Goal: Task Accomplishment & Management: Complete application form

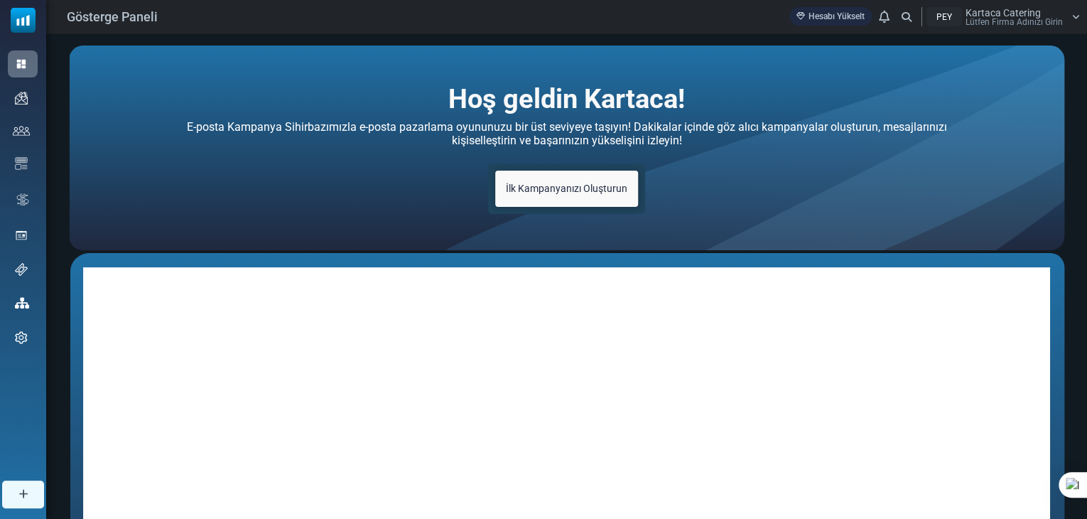
click at [593, 188] on font "İlk Kampanyanızı Oluşturun" at bounding box center [566, 188] width 121 height 11
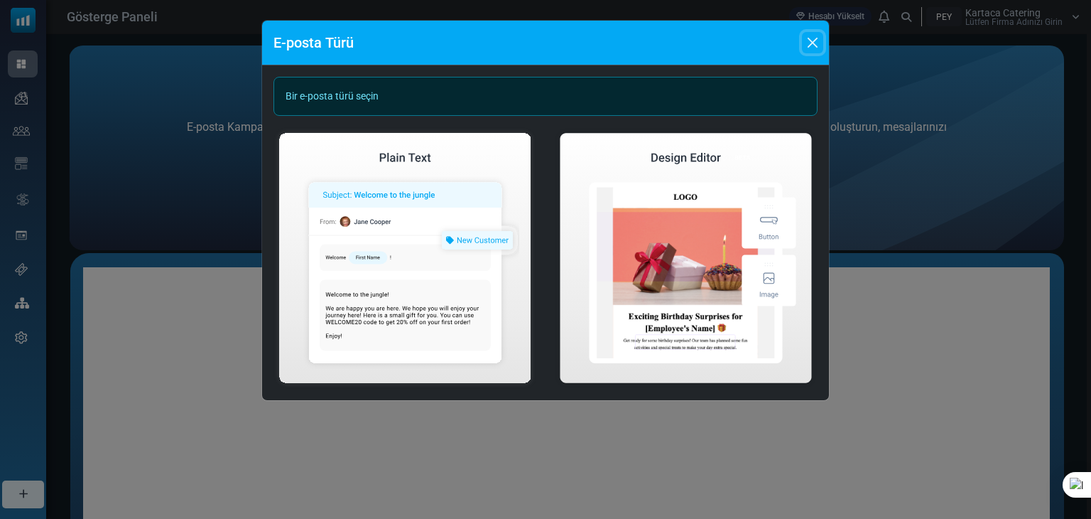
click at [808, 46] on button "Kapalı" at bounding box center [812, 42] width 21 height 21
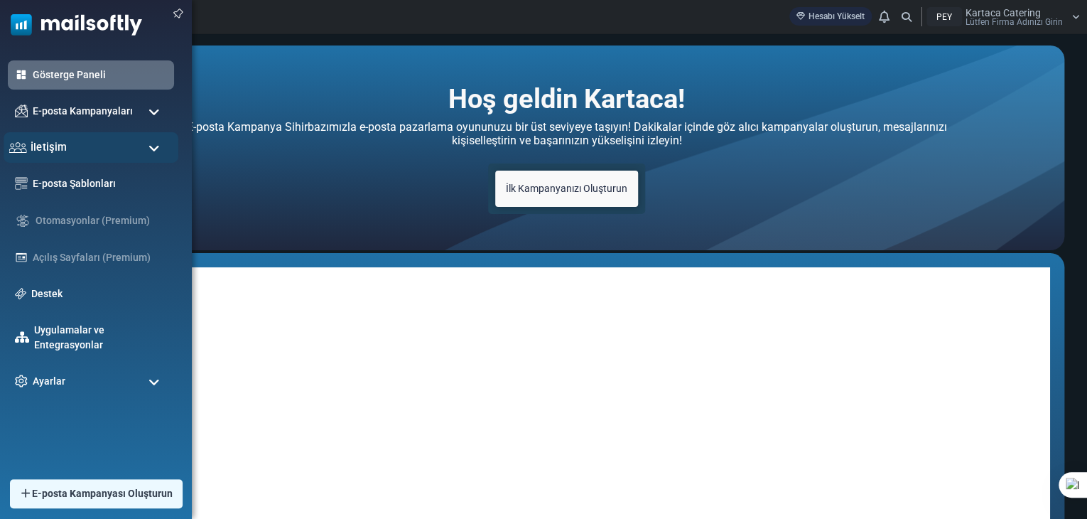
click at [70, 144] on div "İletişim" at bounding box center [91, 147] width 175 height 31
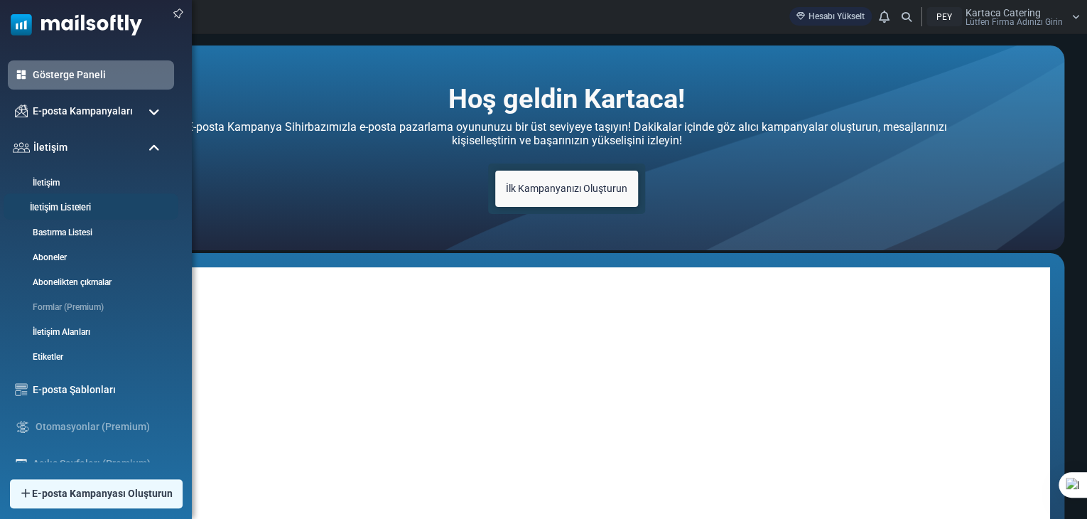
click at [81, 208] on font "İletişim Listeleri" at bounding box center [60, 207] width 61 height 11
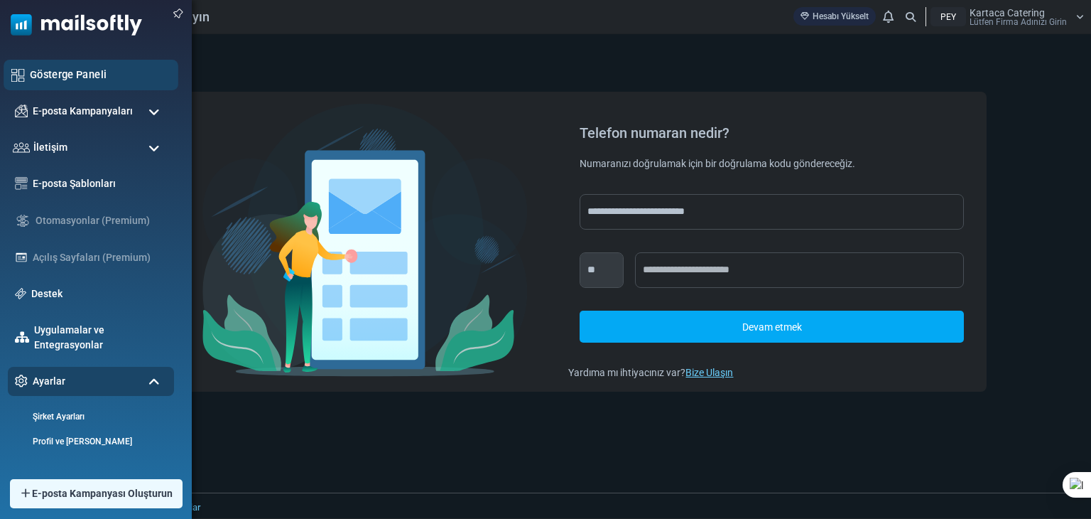
click at [55, 85] on div "Gösterge Paneli" at bounding box center [91, 75] width 175 height 31
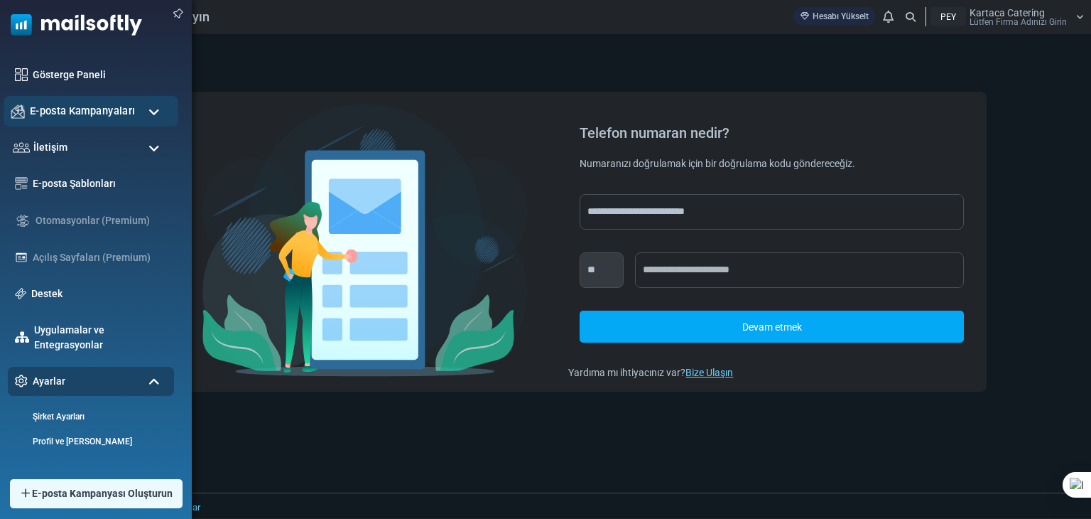
click at [48, 107] on font "E-posta Kampanyaları" at bounding box center [82, 110] width 105 height 12
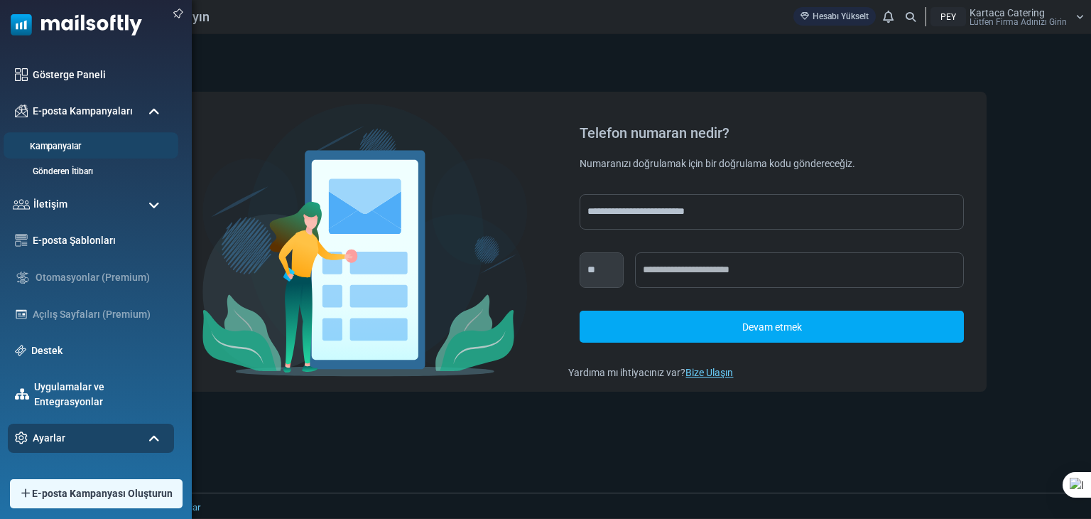
click at [71, 150] on font "Kampanyalar" at bounding box center [55, 146] width 51 height 11
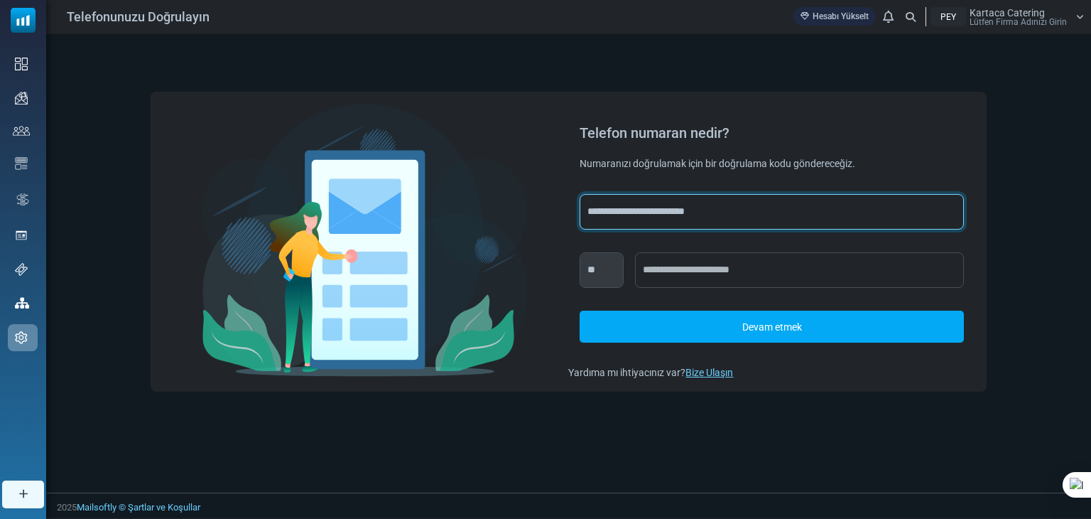
click at [683, 208] on select "**********" at bounding box center [772, 212] width 384 height 36
select select "***"
click at [580, 194] on select "**********" at bounding box center [772, 212] width 384 height 36
select select "***"
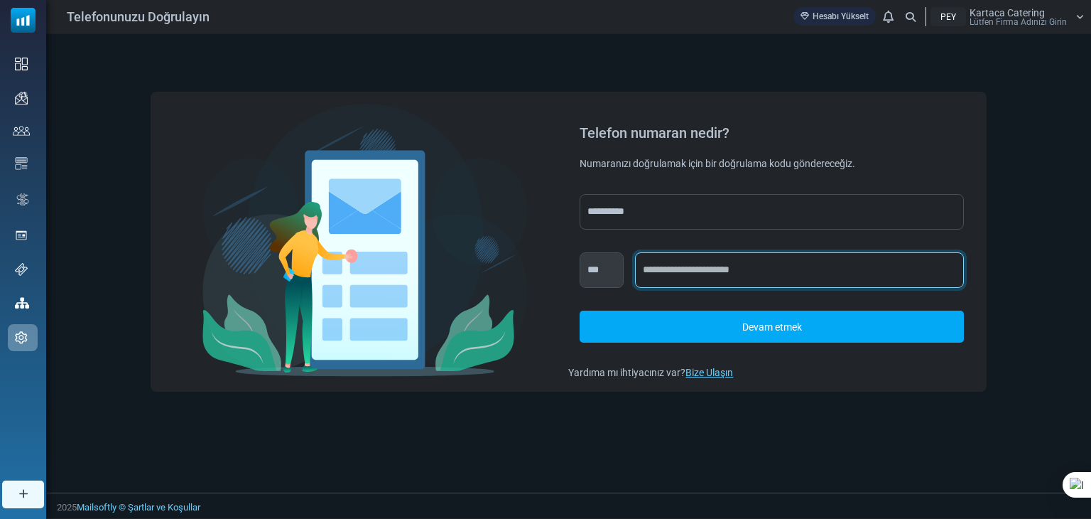
click at [695, 273] on input "text" at bounding box center [799, 270] width 329 height 36
click at [649, 265] on input "**********" at bounding box center [799, 270] width 329 height 36
type input "**********"
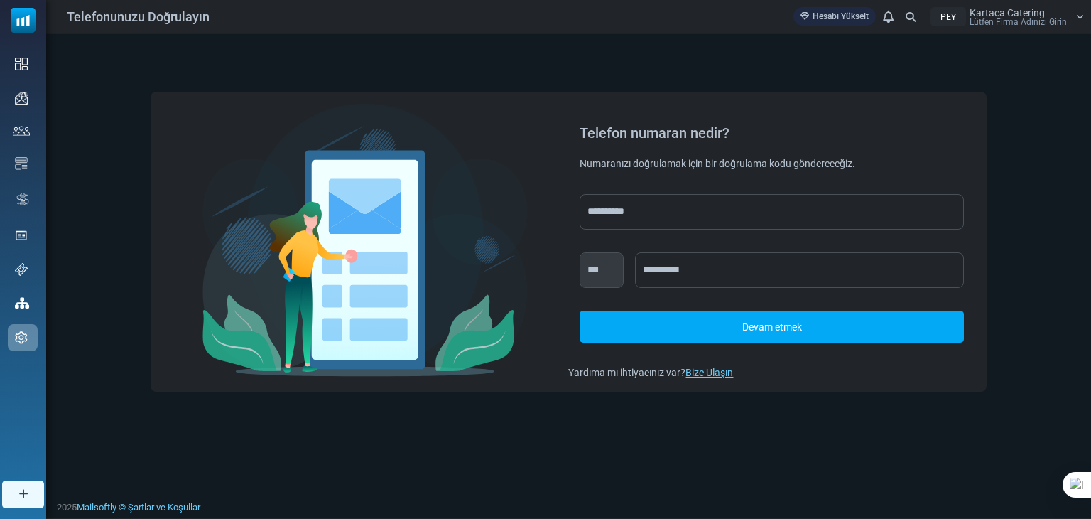
click at [789, 330] on font "Devam etmek" at bounding box center [772, 326] width 60 height 11
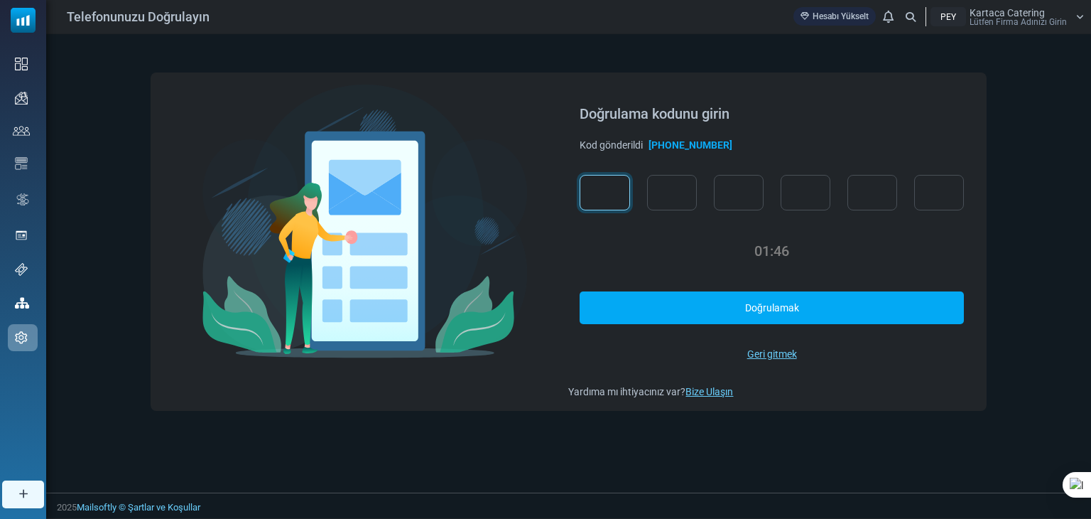
click at [611, 202] on input "text" at bounding box center [605, 193] width 50 height 36
type input "*"
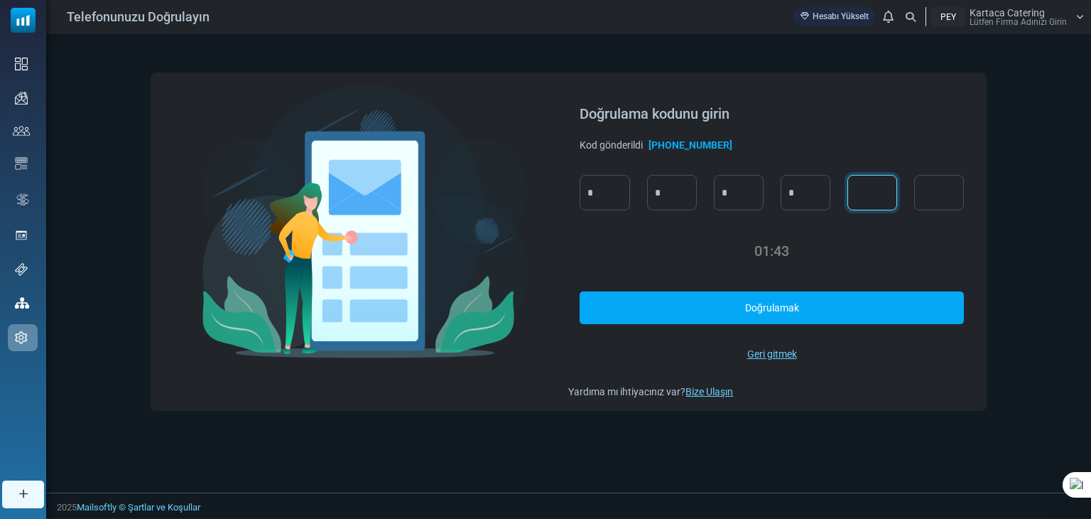
type input "*"
click at [831, 311] on link "Doğrulamak" at bounding box center [772, 307] width 384 height 32
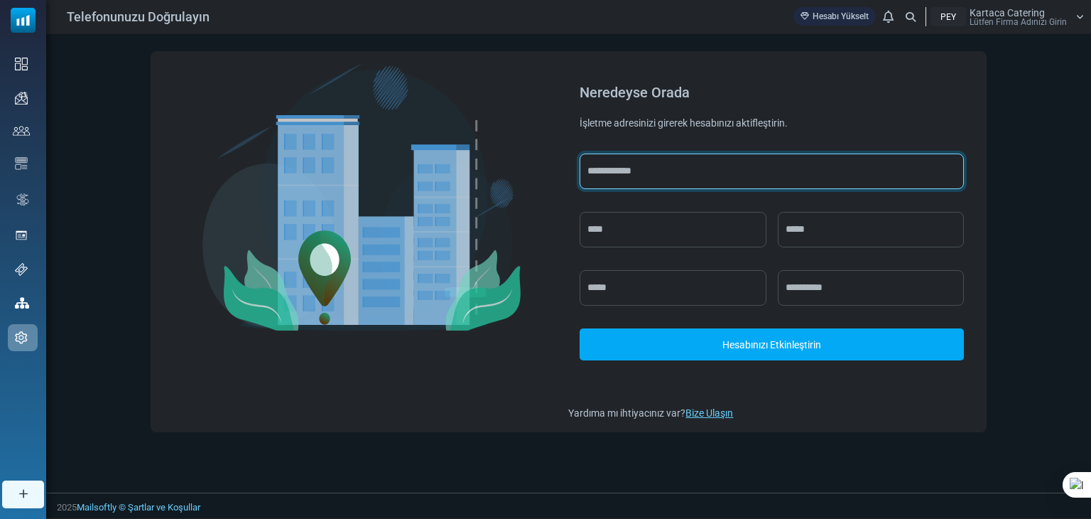
click at [665, 177] on input "text" at bounding box center [772, 171] width 384 height 36
type input "**********"
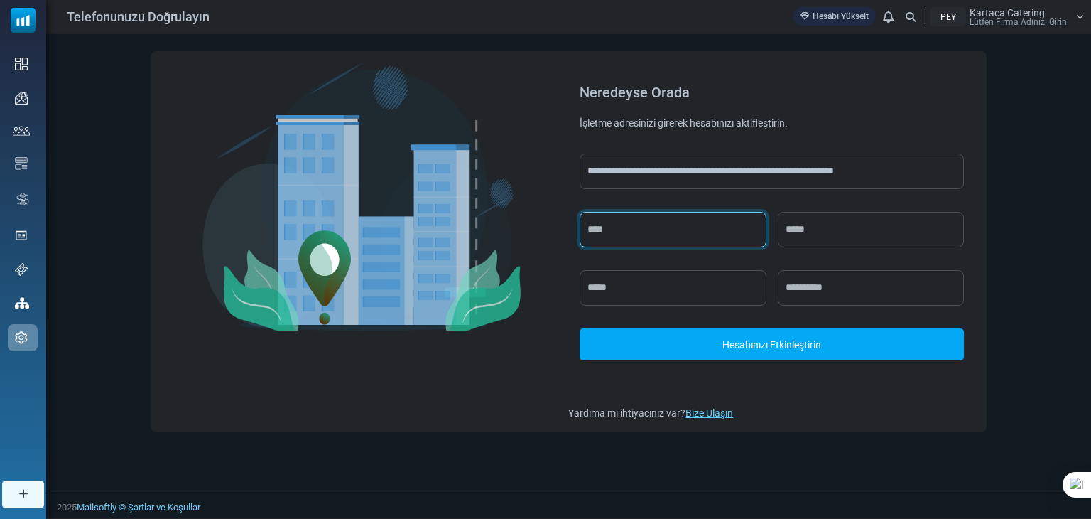
click at [743, 214] on input "text" at bounding box center [673, 230] width 186 height 36
drag, startPoint x: 744, startPoint y: 215, endPoint x: 748, endPoint y: 229, distance: 14.6
click at [748, 229] on input "text" at bounding box center [673, 230] width 186 height 36
type input "*******"
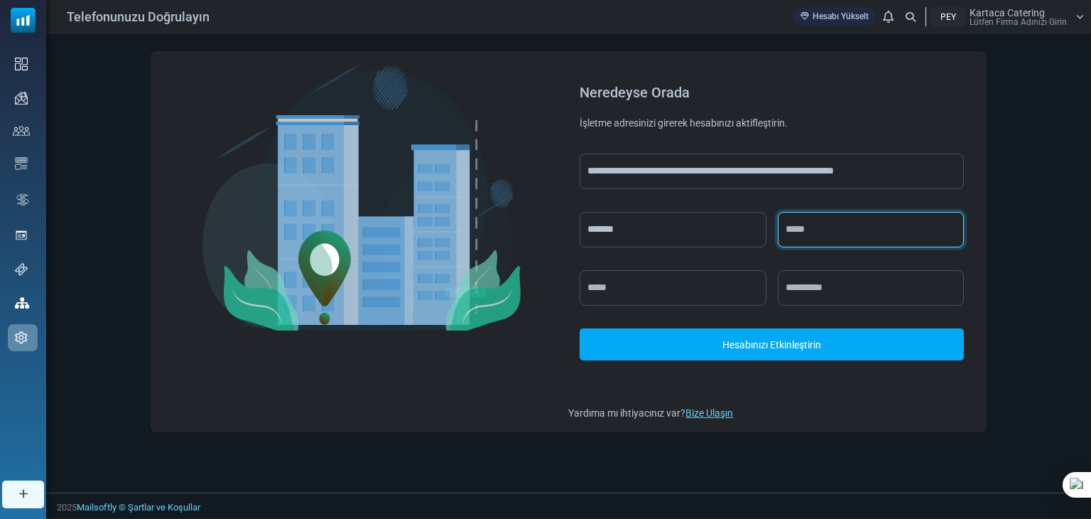
click at [845, 231] on input "text" at bounding box center [871, 230] width 186 height 36
type input "******"
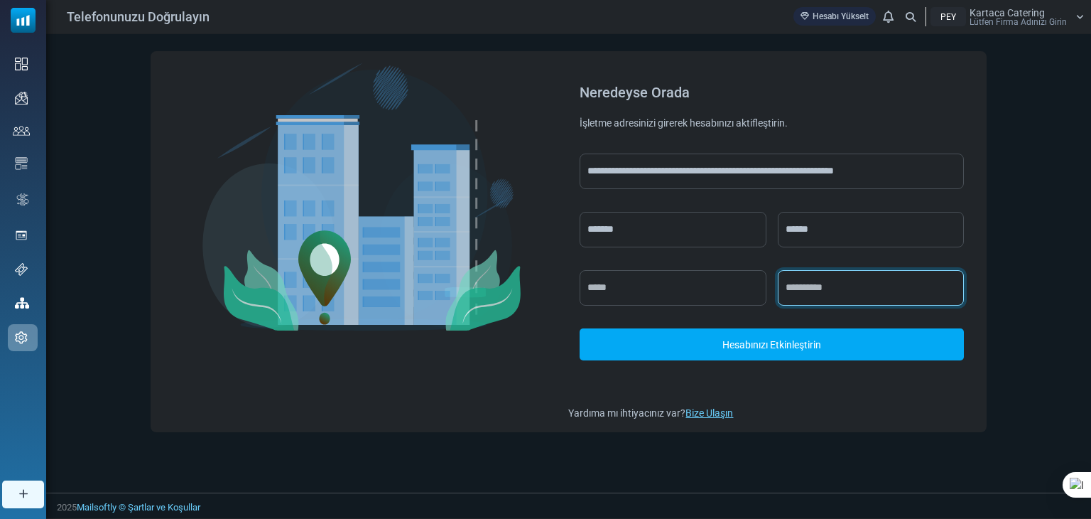
click at [827, 287] on input "text" at bounding box center [871, 288] width 186 height 36
type input "*****"
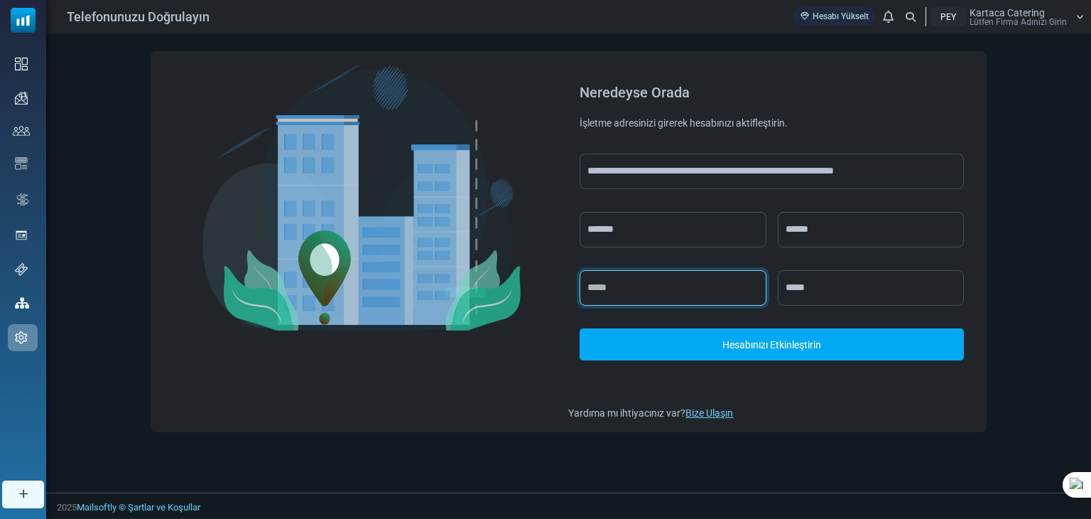
click at [700, 283] on input "text" at bounding box center [673, 288] width 186 height 36
type input "********"
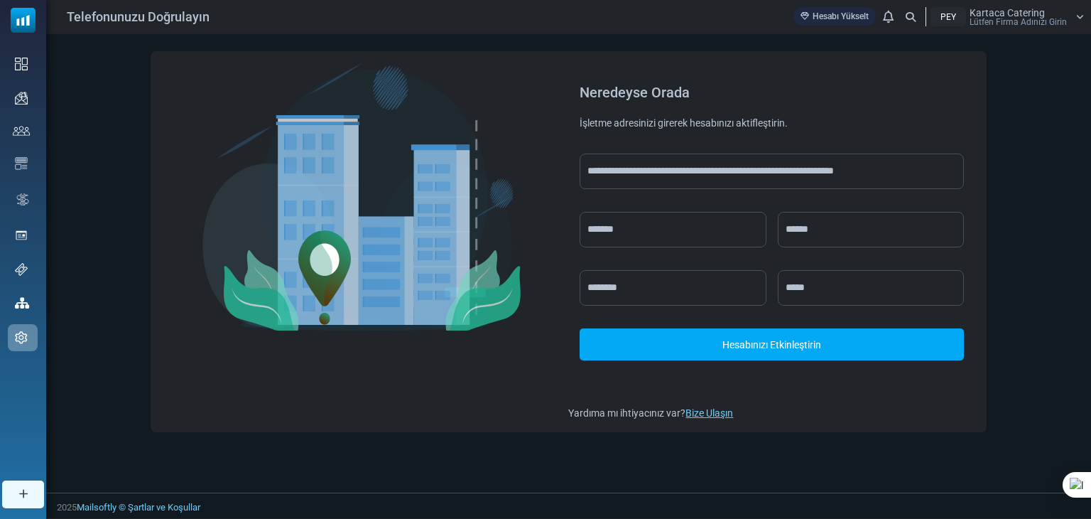
click at [801, 346] on font "Hesabınızı Etkinleştirin" at bounding box center [771, 344] width 99 height 11
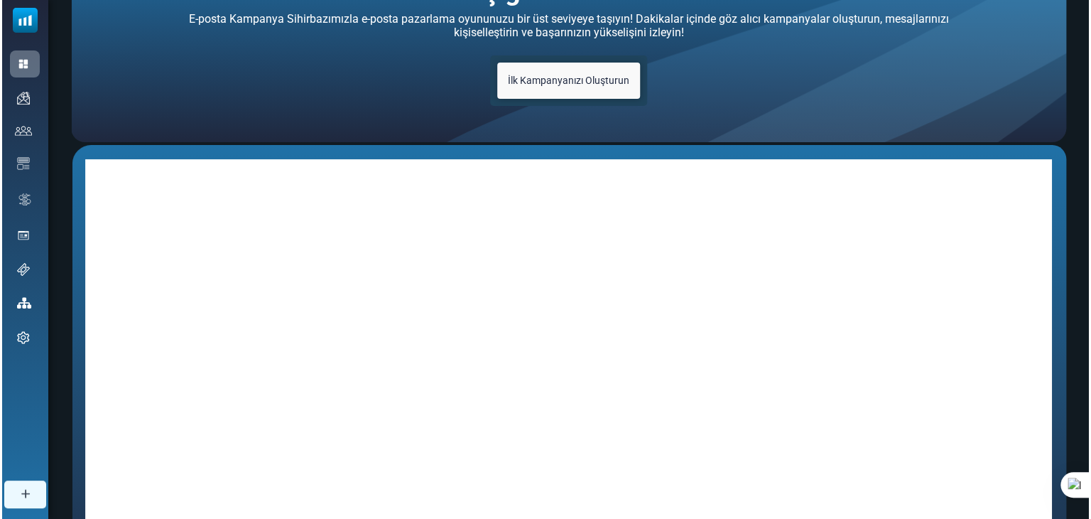
scroll to position [135, 0]
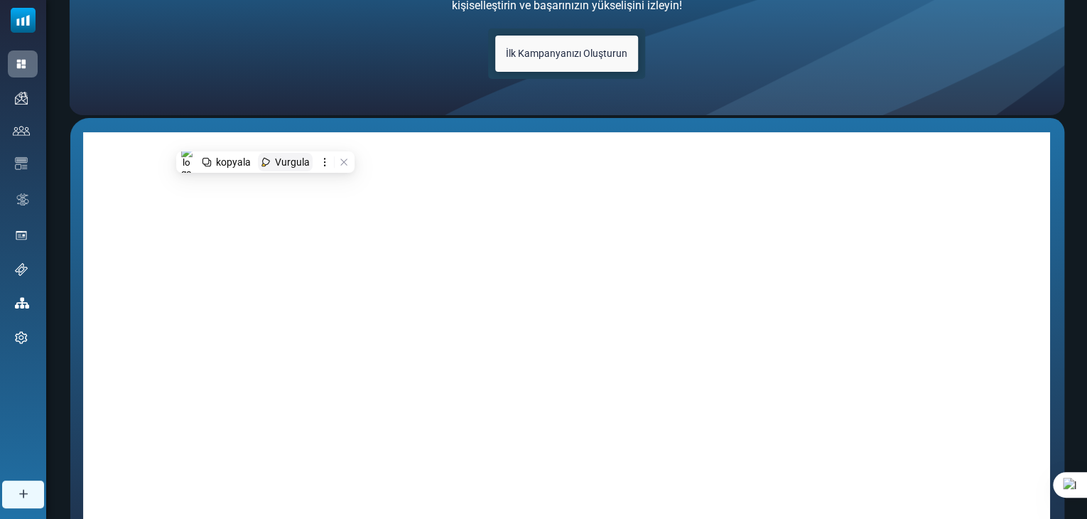
drag, startPoint x: 419, startPoint y: 132, endPoint x: 278, endPoint y: 154, distance: 142.4
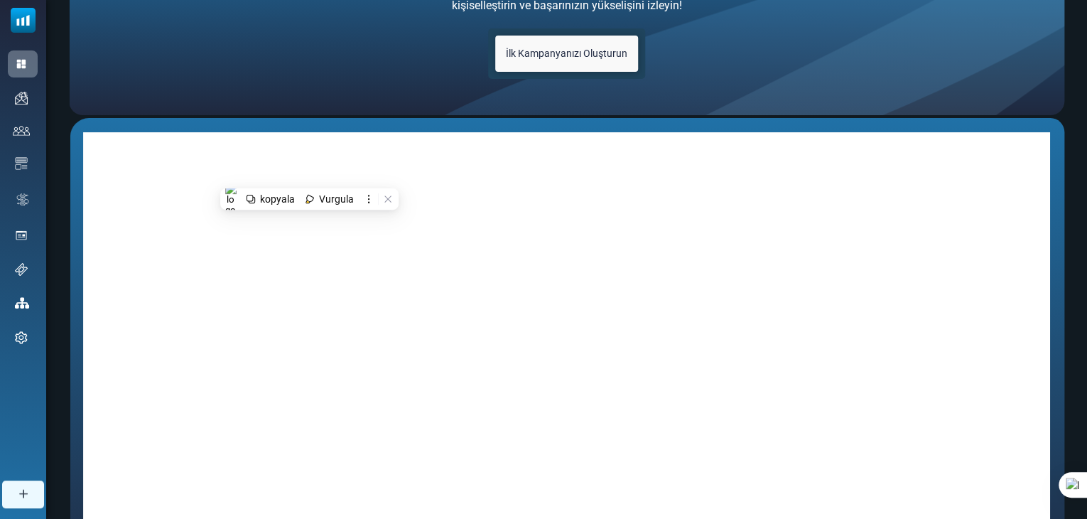
click at [619, 62] on link "İlk Kampanyanızı Oluşturun" at bounding box center [566, 54] width 143 height 36
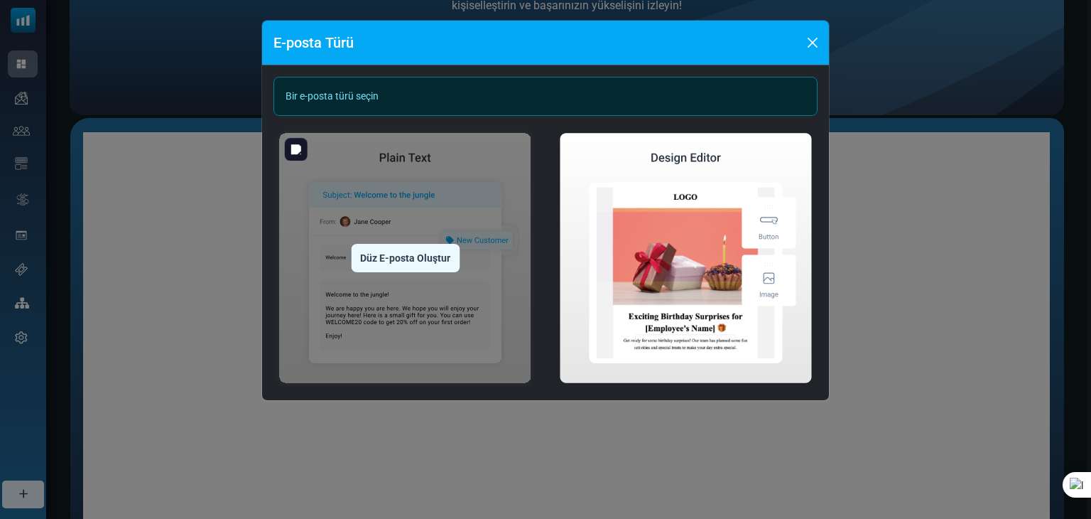
click at [416, 206] on img at bounding box center [406, 257] width 264 height 261
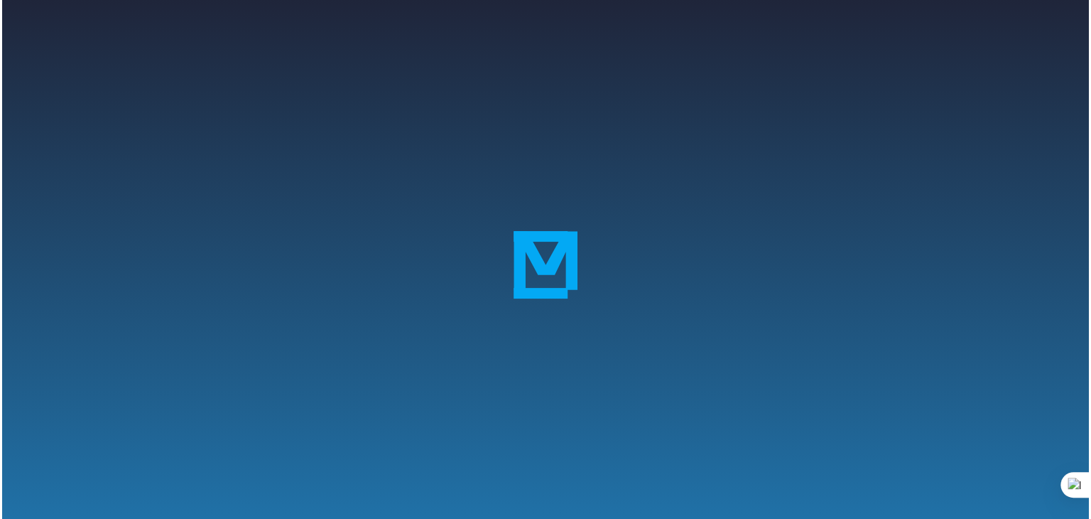
scroll to position [147, 0]
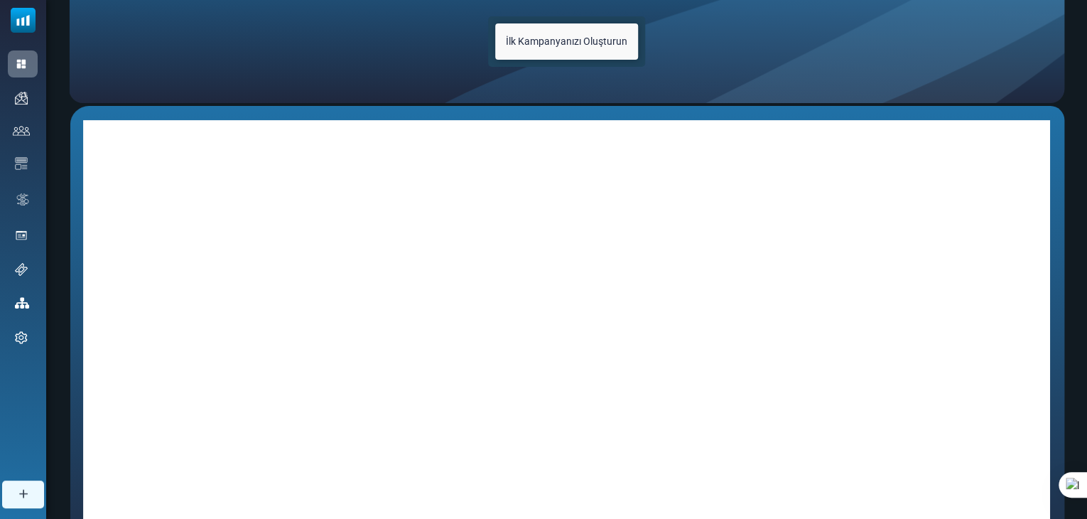
click at [587, 48] on link "İlk Kampanyanızı Oluşturun" at bounding box center [566, 41] width 143 height 36
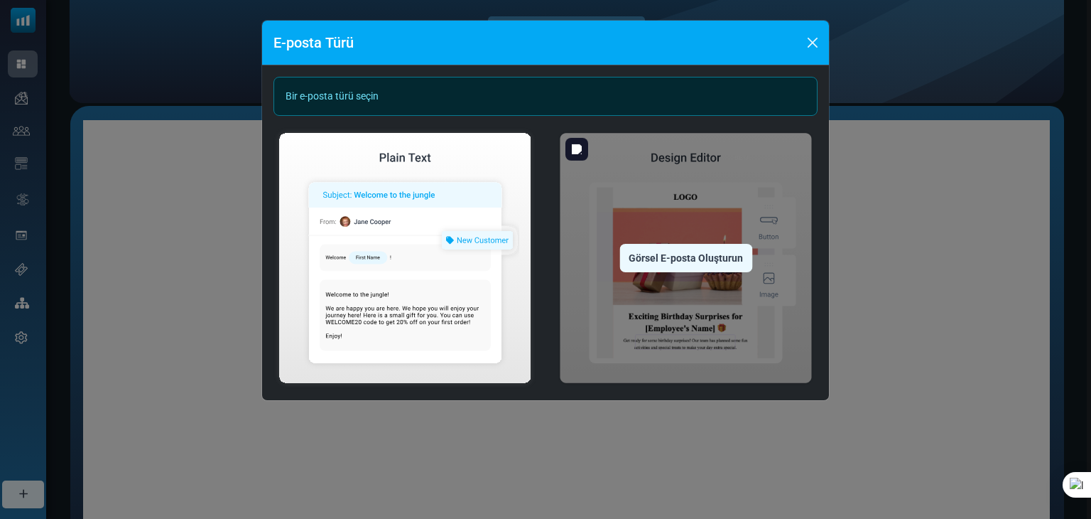
click at [678, 234] on img at bounding box center [686, 257] width 264 height 261
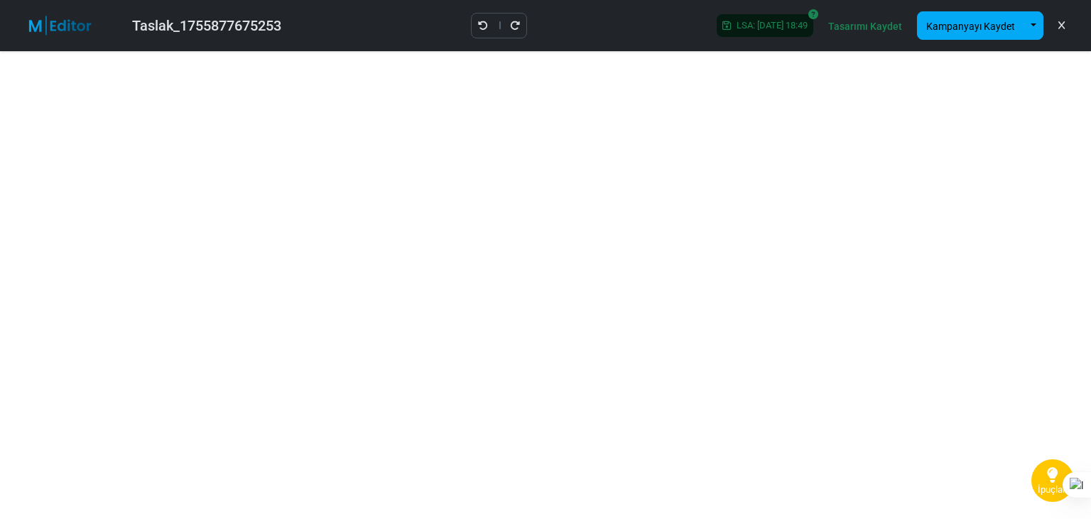
drag, startPoint x: 1090, startPoint y: 186, endPoint x: 1090, endPoint y: 242, distance: 56.1
click at [1090, 242] on div at bounding box center [1090, 259] width 1 height 519
drag, startPoint x: 1090, startPoint y: 274, endPoint x: 1090, endPoint y: 340, distance: 66.1
click at [1090, 340] on div at bounding box center [1090, 259] width 1 height 519
drag, startPoint x: 1090, startPoint y: 353, endPoint x: 1090, endPoint y: 371, distance: 17.8
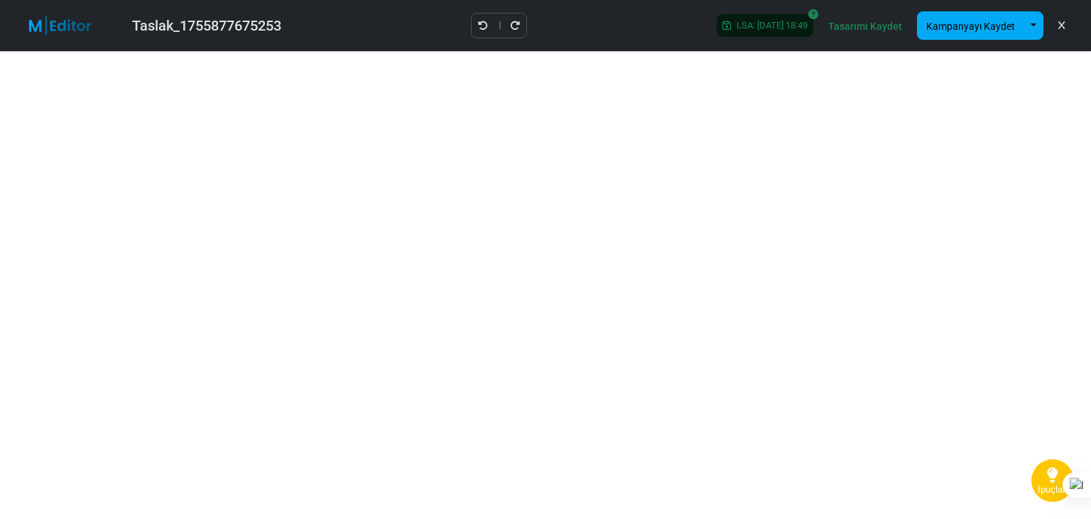
click at [1090, 371] on div at bounding box center [1090, 259] width 1 height 519
drag, startPoint x: 1090, startPoint y: 162, endPoint x: 1090, endPoint y: 243, distance: 81.0
click at [1090, 239] on div at bounding box center [1090, 259] width 1 height 519
drag, startPoint x: 1090, startPoint y: 270, endPoint x: 1090, endPoint y: 353, distance: 83.1
click at [1090, 352] on div at bounding box center [1090, 259] width 1 height 519
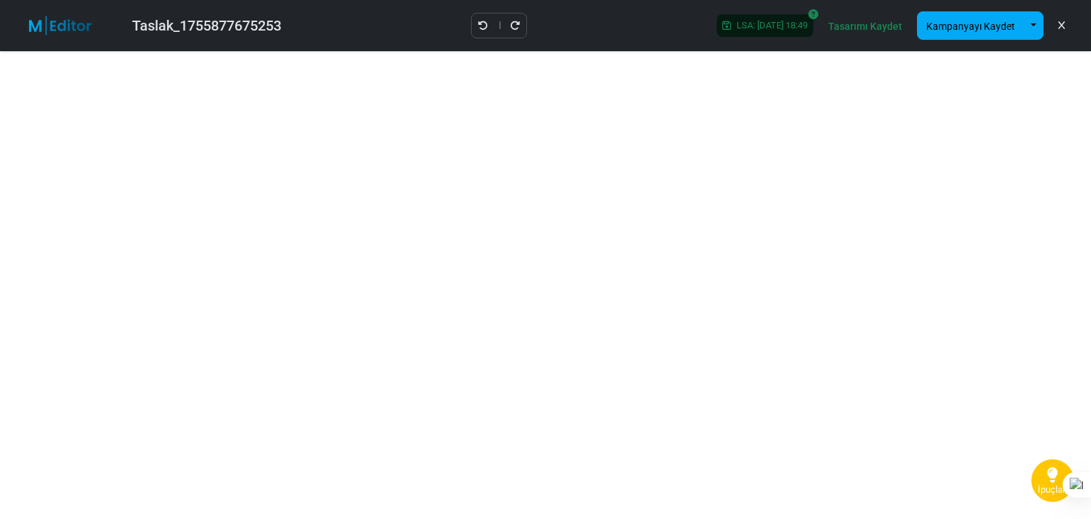
drag, startPoint x: 1090, startPoint y: 111, endPoint x: 1090, endPoint y: 138, distance: 27.0
click at [1090, 138] on div at bounding box center [1090, 259] width 1 height 519
drag, startPoint x: 1090, startPoint y: 138, endPoint x: 1089, endPoint y: 203, distance: 65.4
click at [1090, 203] on div at bounding box center [1090, 259] width 1 height 519
click at [946, 21] on font "Kampanyayı Kaydet" at bounding box center [970, 26] width 89 height 11
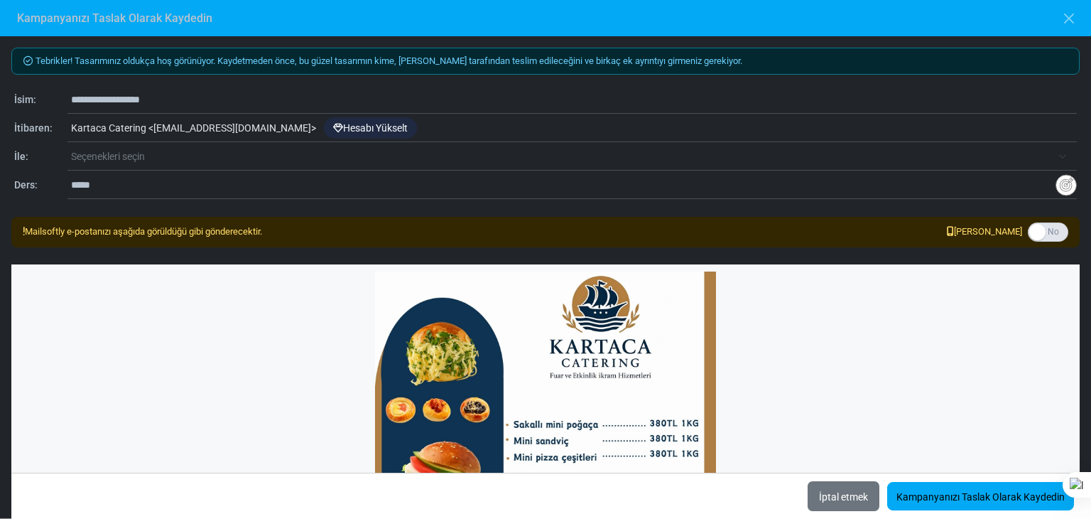
click at [170, 100] on input "**********" at bounding box center [574, 99] width 1006 height 27
type input "*"
type input "**********"
click at [185, 148] on span "Seçenekleri seçin" at bounding box center [561, 156] width 980 height 17
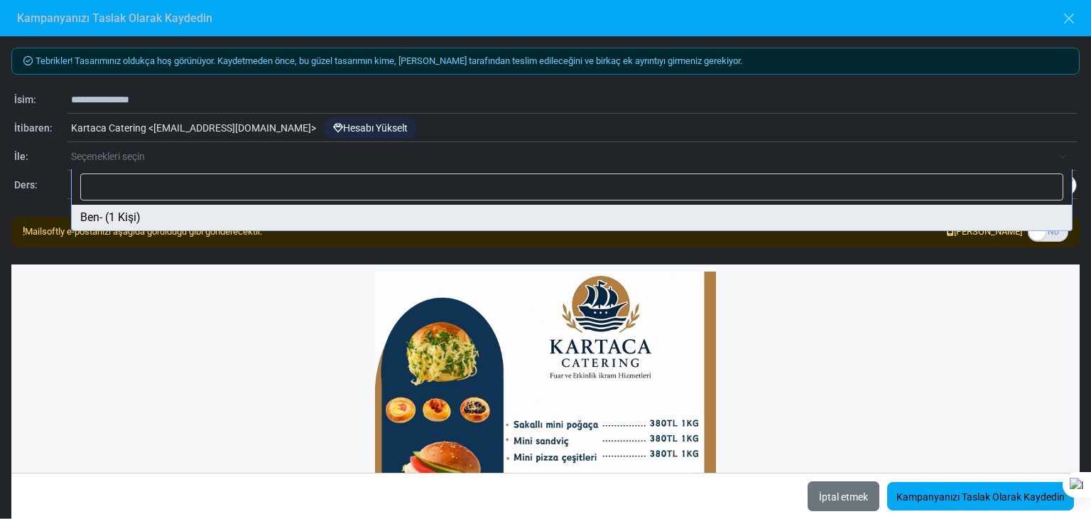
click at [192, 158] on span "Seçenekleri seçin" at bounding box center [561, 156] width 980 height 17
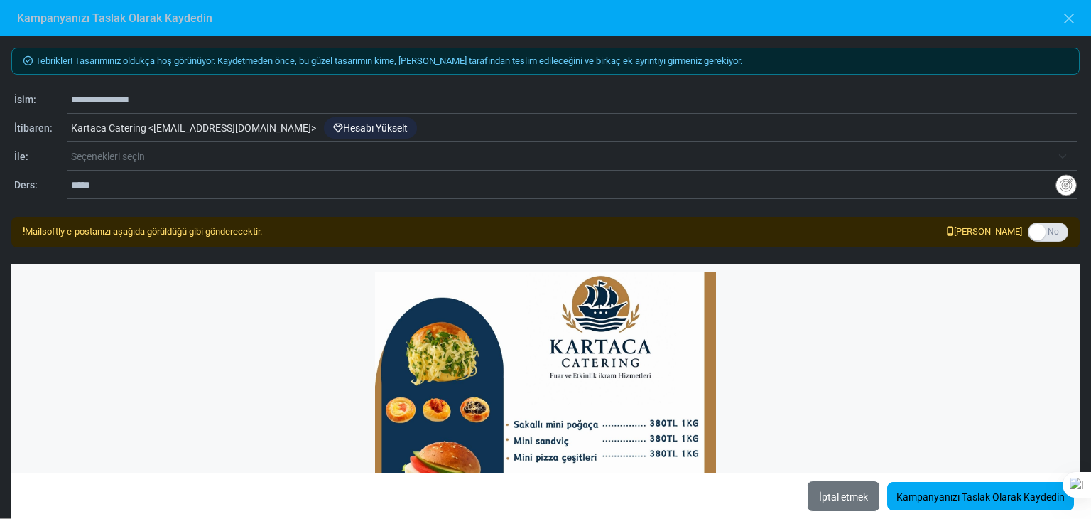
click at [192, 158] on span "Seçenekleri seçin" at bounding box center [561, 156] width 980 height 17
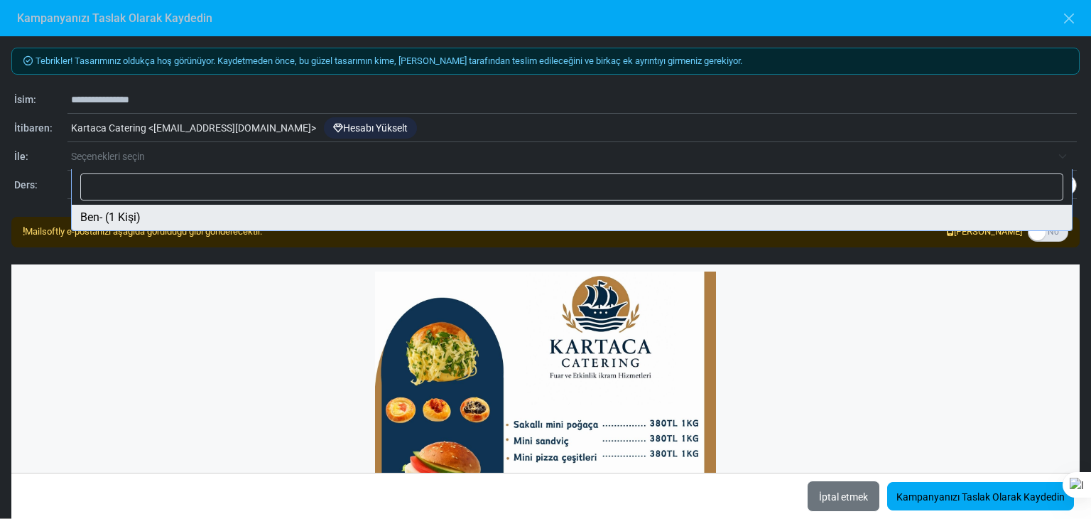
select select "*****"
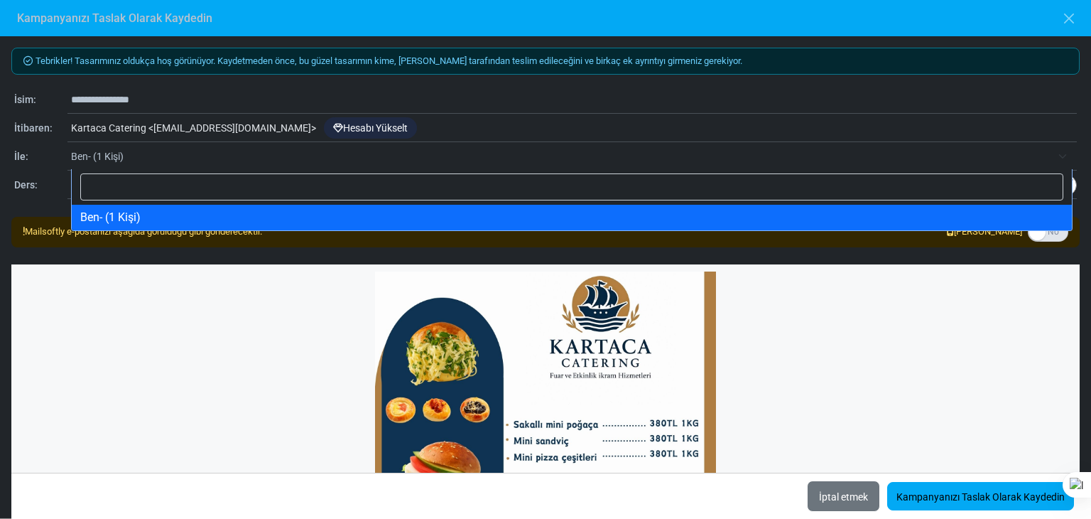
click at [185, 153] on span "Ben- (1 Kişi)" at bounding box center [561, 156] width 980 height 17
click at [180, 188] on input "Aramak" at bounding box center [571, 186] width 983 height 27
click at [1090, 279] on div at bounding box center [1090, 259] width 1 height 519
click at [142, 153] on span "Ben- (1 Kişi)" at bounding box center [561, 156] width 980 height 17
click at [190, 166] on span "Ben- (1 Kişi)" at bounding box center [574, 157] width 1006 height 26
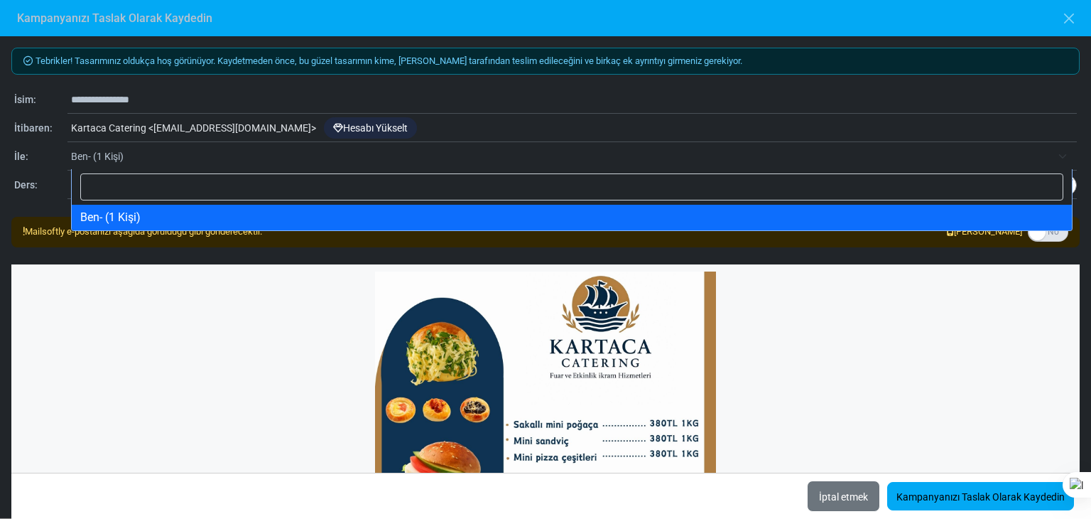
click at [195, 189] on input "Aramak" at bounding box center [571, 186] width 983 height 27
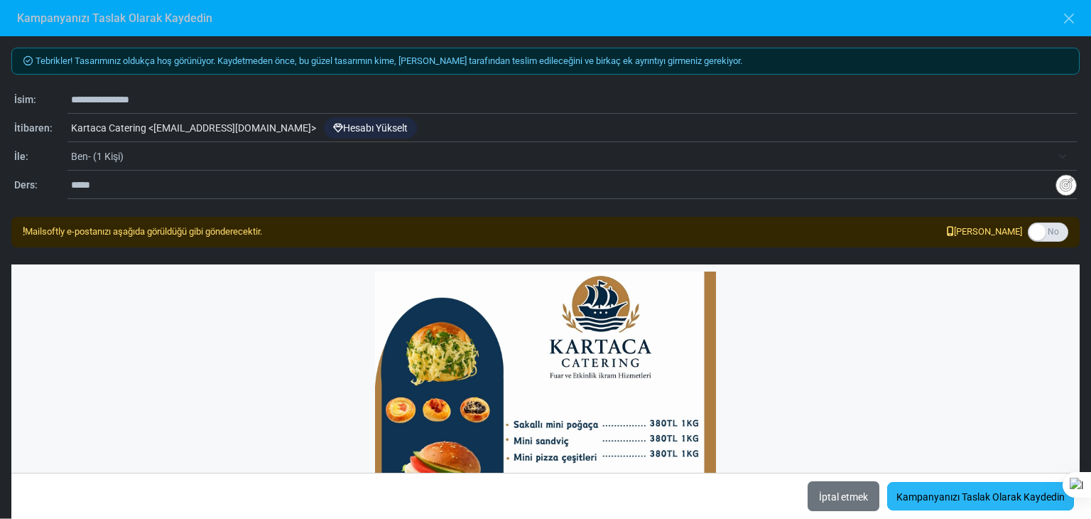
click at [947, 487] on link "Kampanyanızı Taslak Olarak Kaydedin" at bounding box center [980, 496] width 187 height 28
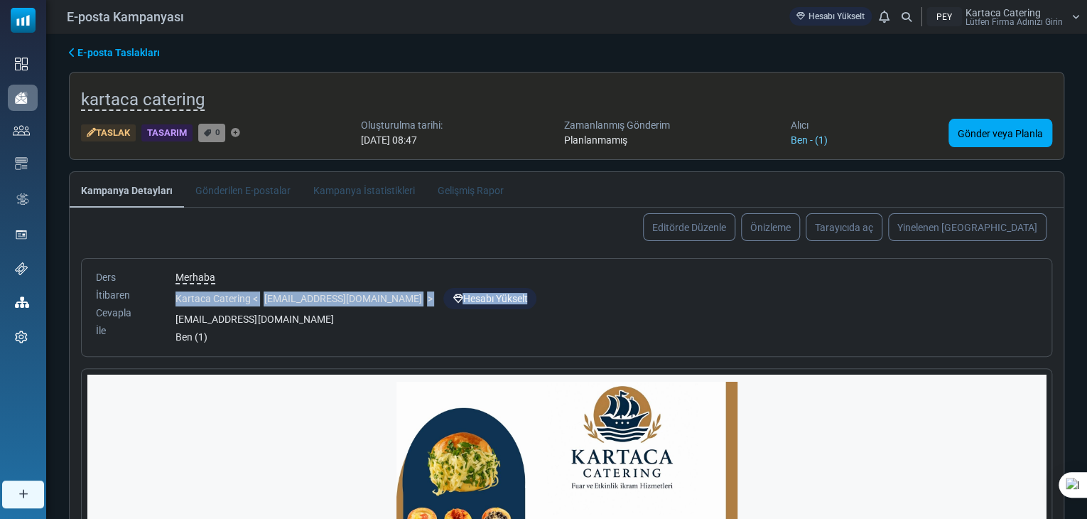
drag, startPoint x: 1068, startPoint y: 308, endPoint x: 1068, endPoint y: 322, distance: 13.5
click at [1068, 313] on div "E-posta Taslakları kartaca catering Taslak Tasarım 0 Oluşturulma tarihi: 22 Ağu…" at bounding box center [566, 359] width 1041 height 651
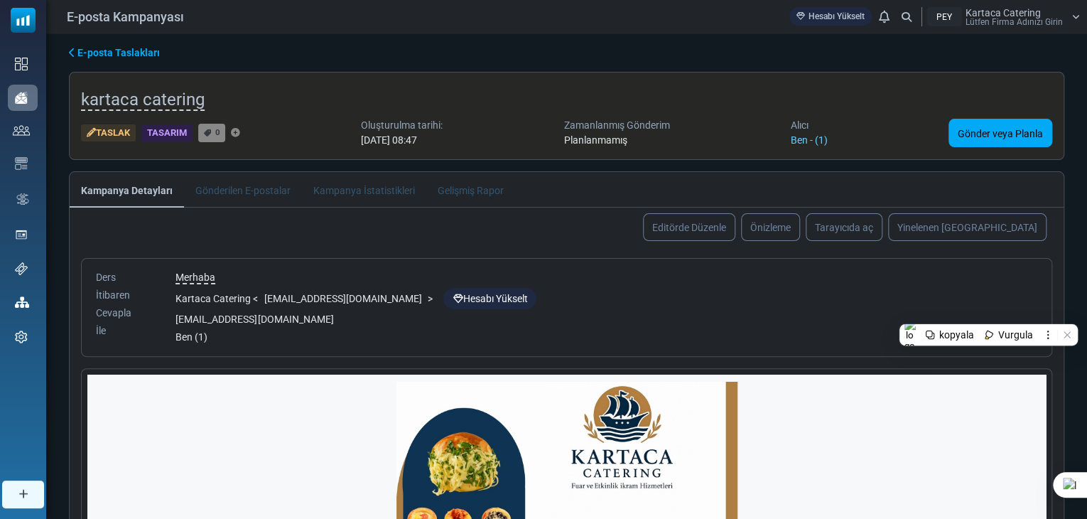
click at [351, 332] on div "Ben (1)" at bounding box center [606, 337] width 862 height 15
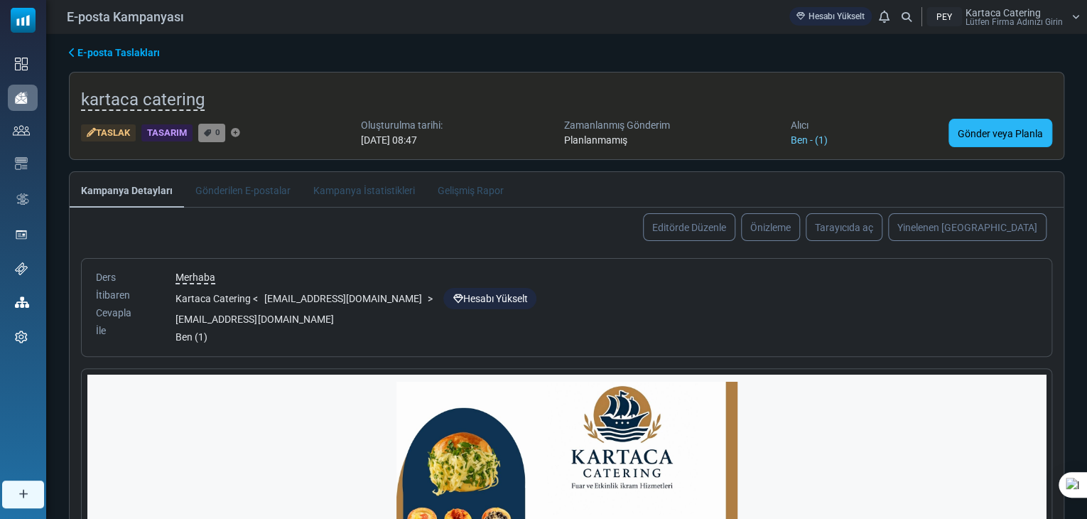
click at [981, 129] on font "Gönder veya Planla" at bounding box center [1000, 133] width 85 height 11
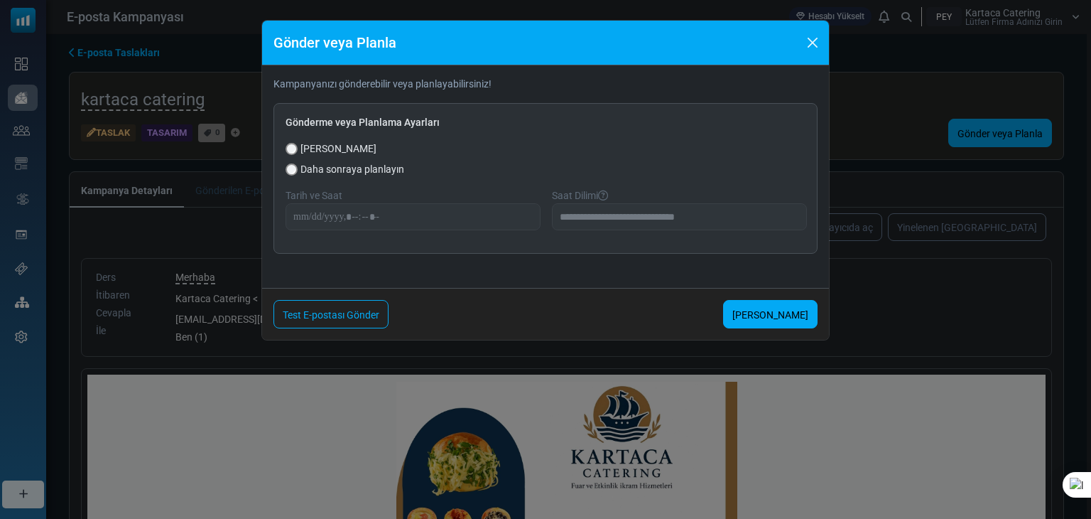
click at [867, 266] on div "**********" at bounding box center [545, 259] width 1091 height 519
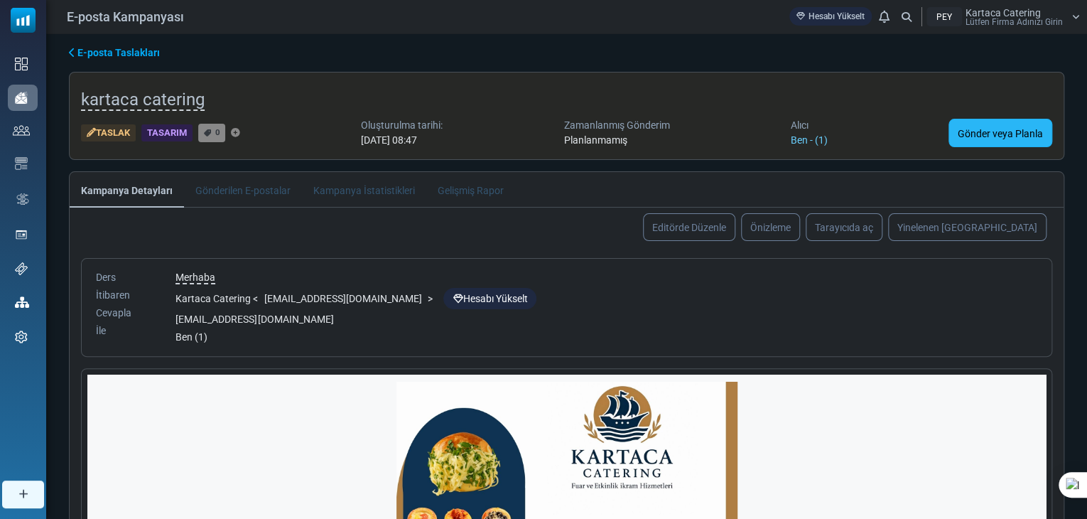
click at [992, 129] on font "Gönder veya Planla" at bounding box center [1000, 133] width 85 height 11
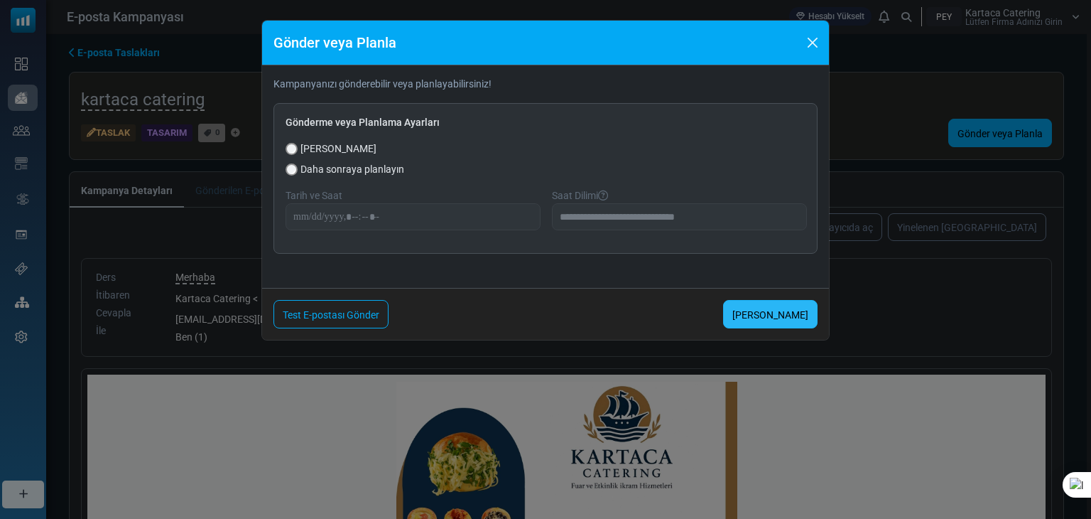
click at [779, 312] on font "Şimdi Gönder" at bounding box center [770, 314] width 76 height 11
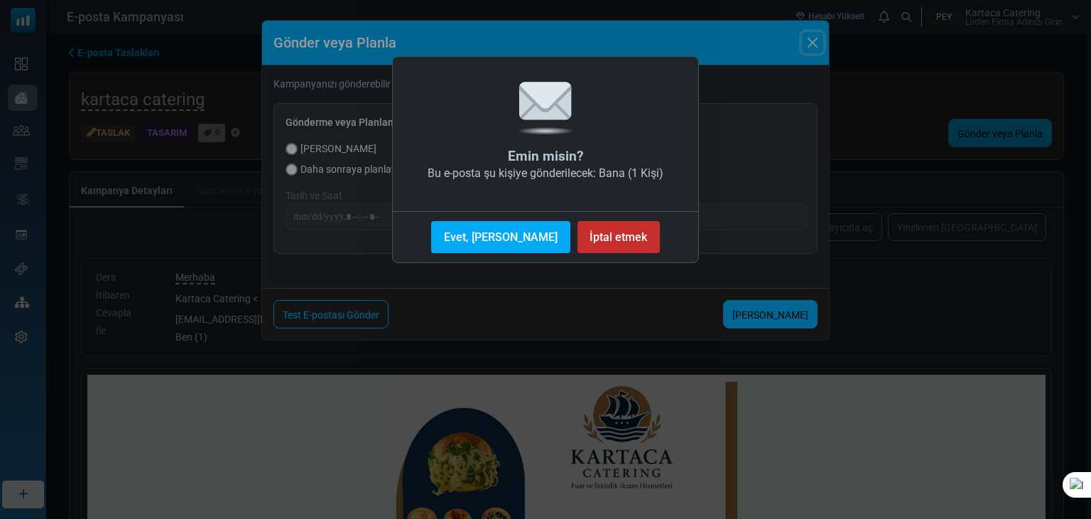
click at [599, 242] on font "İptal etmek" at bounding box center [619, 236] width 58 height 13
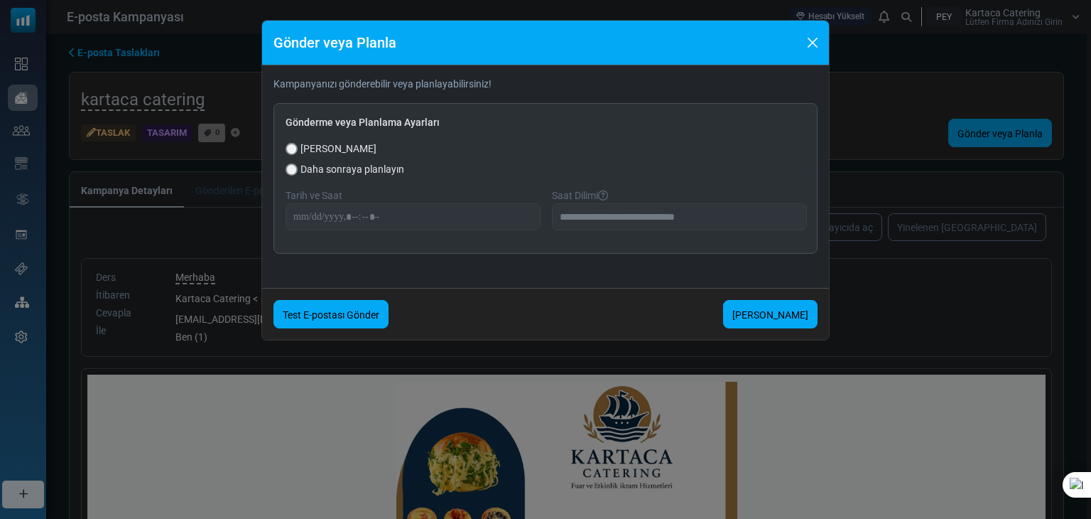
click at [347, 313] on font "Test E-postası Gönder" at bounding box center [331, 314] width 97 height 11
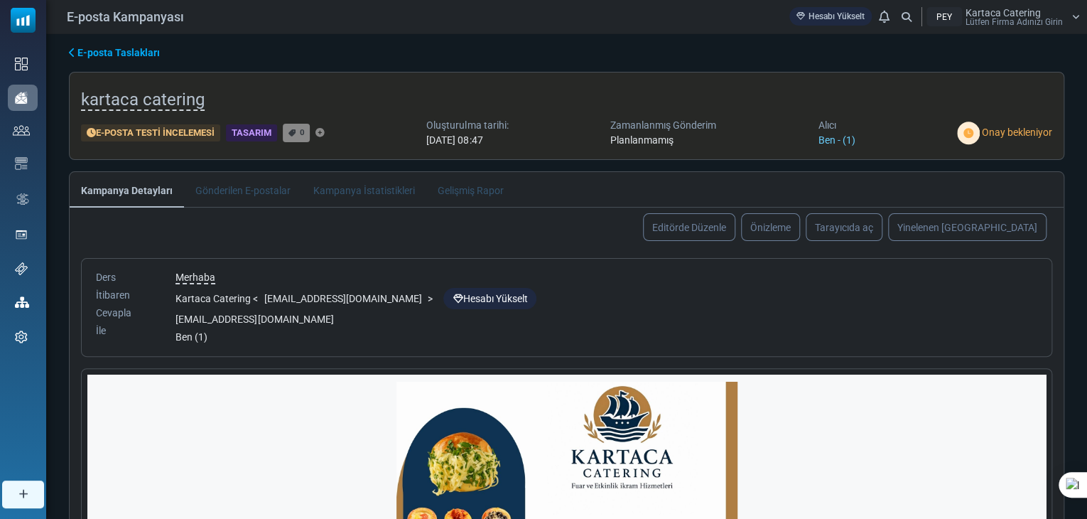
click at [1056, 321] on form "**********" at bounding box center [567, 499] width 994 height 482
click at [855, 140] on font "Ben - (1)" at bounding box center [836, 139] width 37 height 11
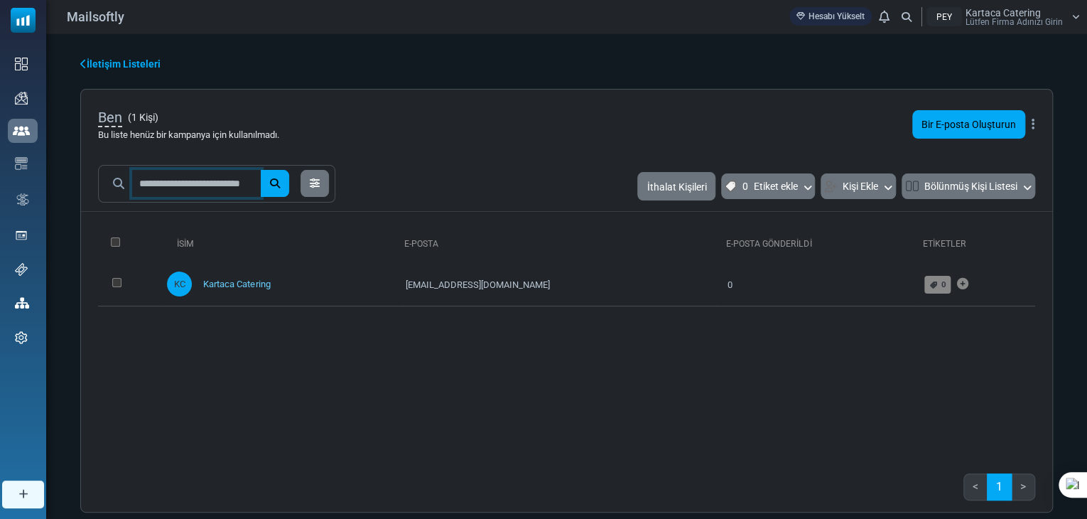
click at [196, 183] on input "text" at bounding box center [196, 183] width 129 height 27
click at [109, 244] on th at bounding box center [129, 243] width 62 height 40
click at [125, 240] on th at bounding box center [129, 243] width 62 height 40
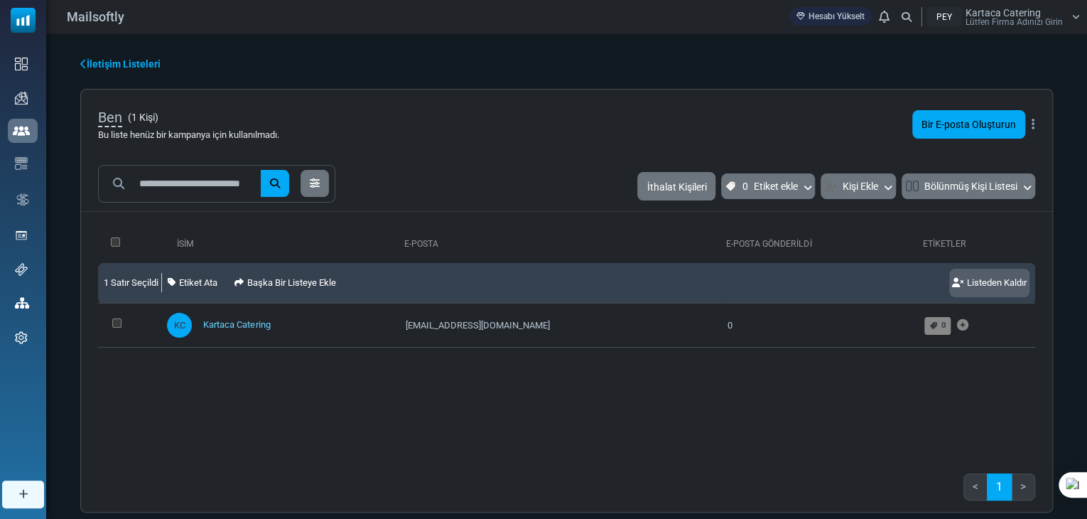
click at [976, 281] on font "Listeden Kaldır" at bounding box center [997, 282] width 60 height 11
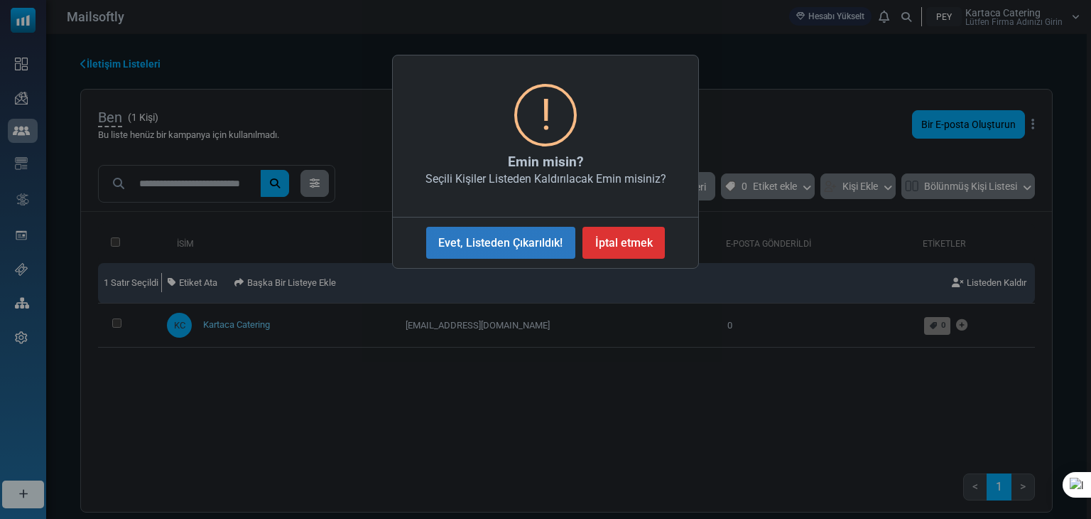
click at [548, 244] on font "Evet, Listeden Çıkarıldık!" at bounding box center [500, 242] width 124 height 13
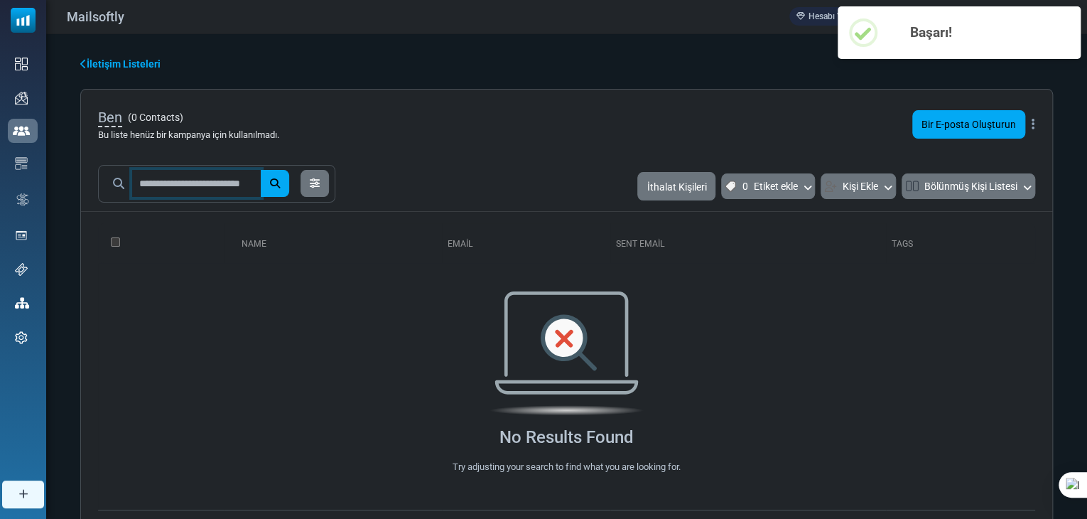
click at [197, 191] on input "text" at bounding box center [196, 183] width 129 height 27
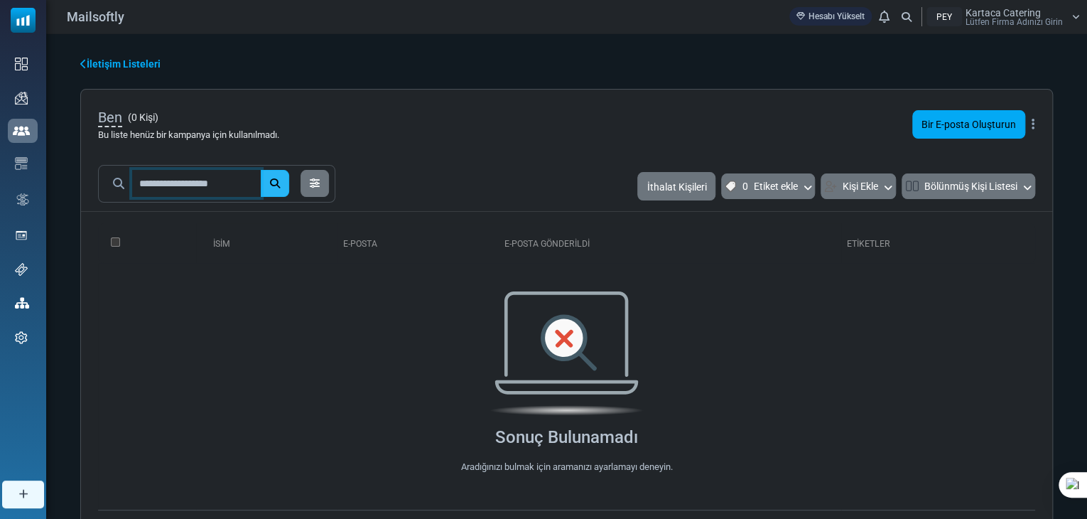
type input "**********"
click at [280, 178] on icon "submit" at bounding box center [275, 183] width 10 height 10
click at [242, 184] on input "**********" at bounding box center [196, 183] width 129 height 27
click at [249, 186] on input "**********" at bounding box center [196, 183] width 129 height 27
click at [542, 182] on div "**********" at bounding box center [566, 186] width 971 height 43
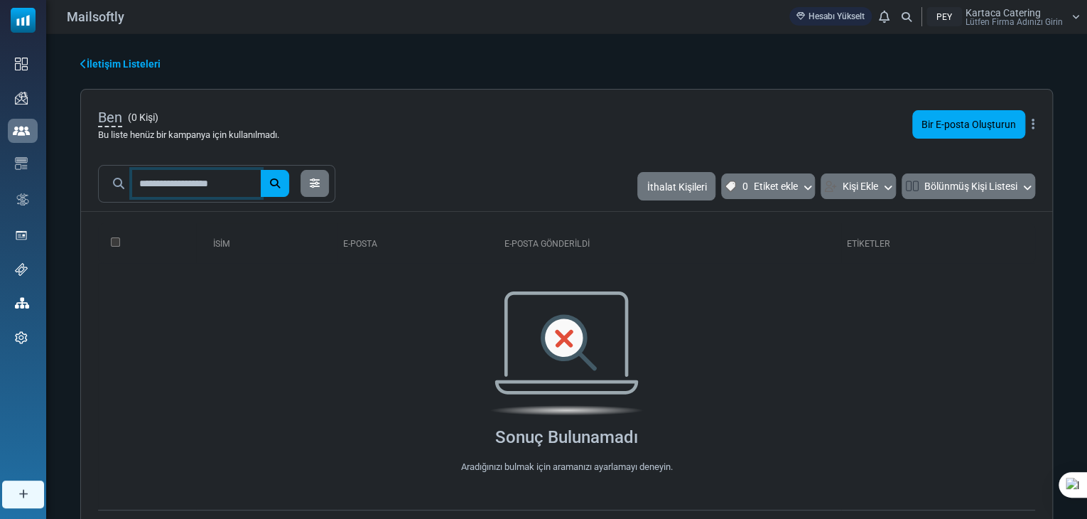
drag, startPoint x: 239, startPoint y: 188, endPoint x: 163, endPoint y: 178, distance: 76.0
click at [117, 182] on div "**********" at bounding box center [196, 183] width 185 height 27
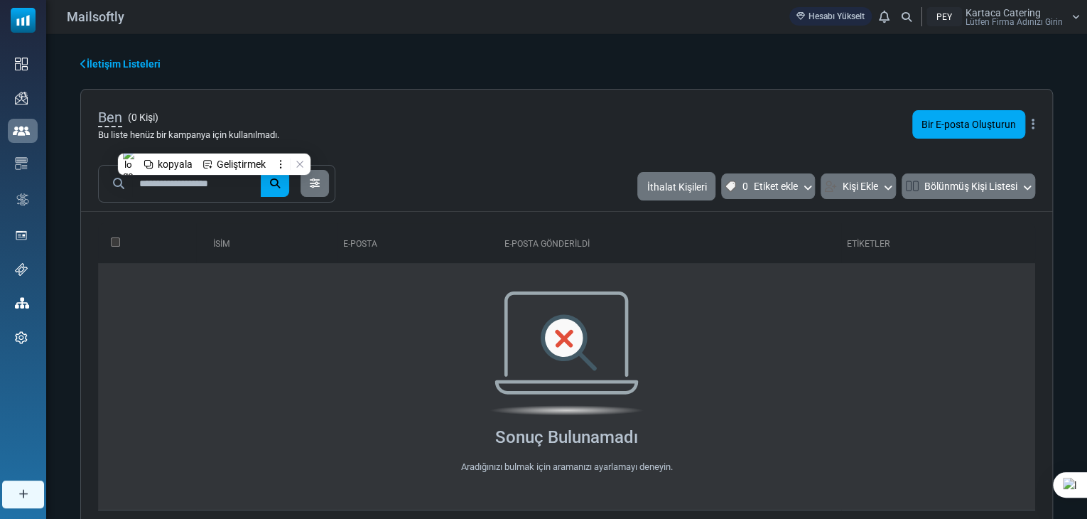
click at [514, 313] on img at bounding box center [566, 353] width 154 height 124
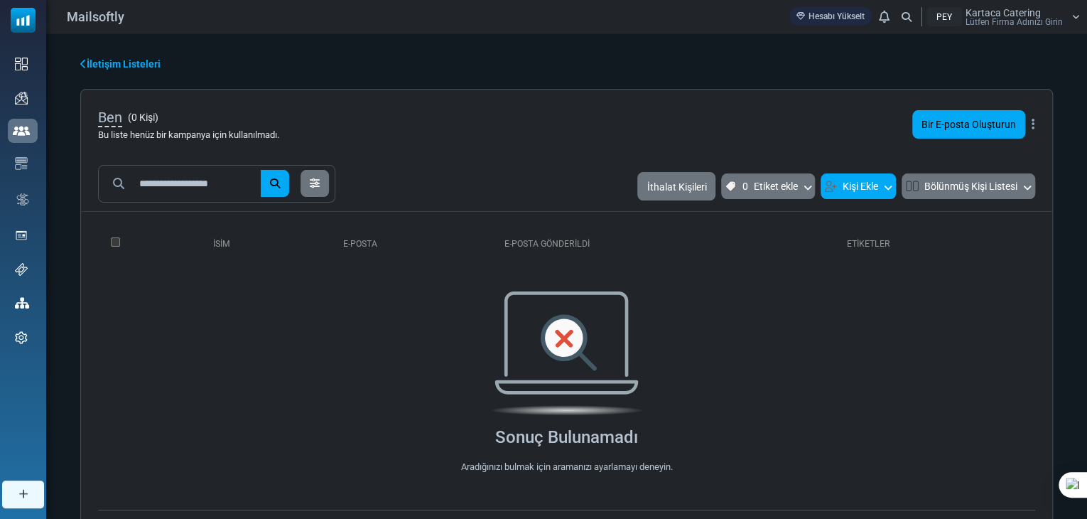
click at [850, 180] on font "Kişi Ekle" at bounding box center [861, 186] width 36 height 18
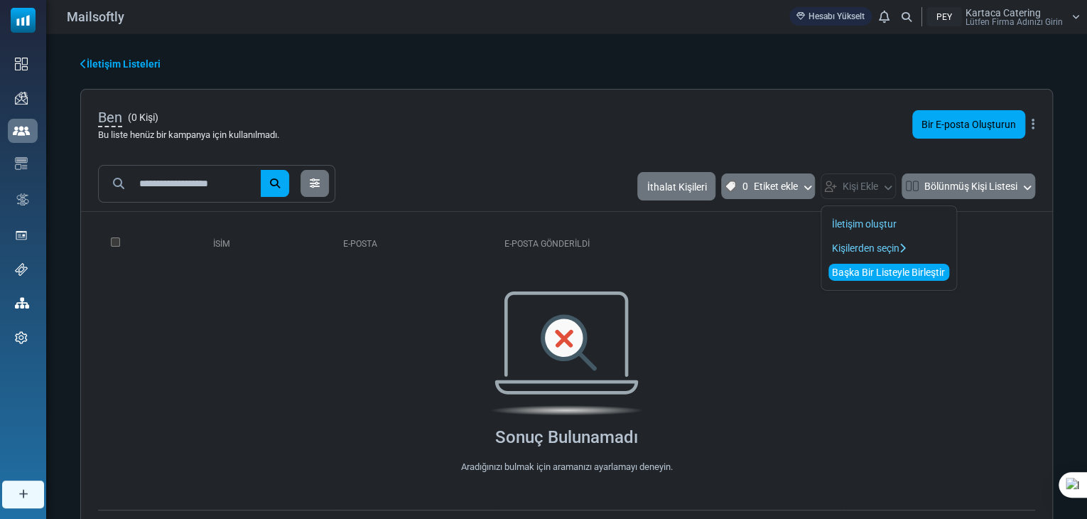
click at [873, 275] on font "Başka Bir Listeyle Birleştir" at bounding box center [887, 271] width 113 height 11
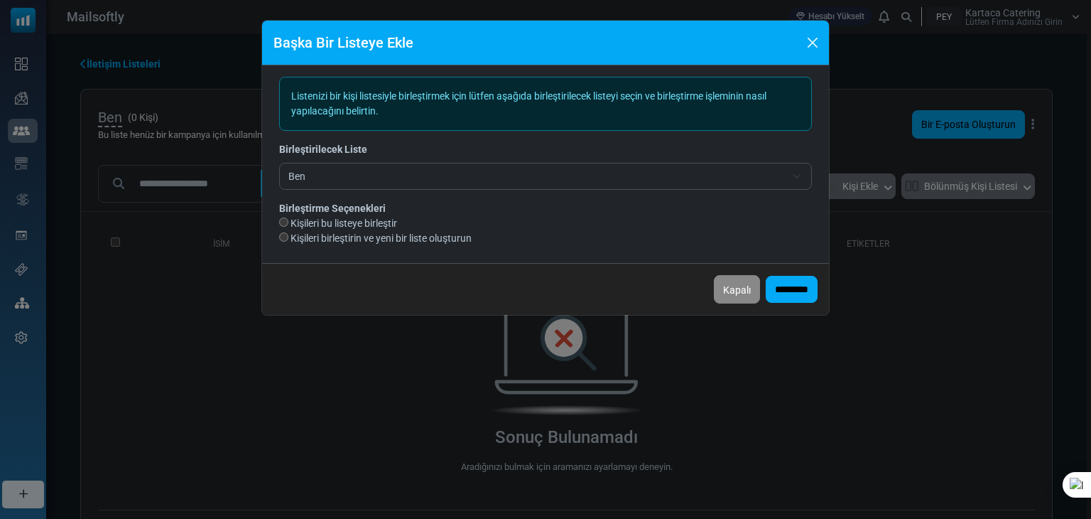
click at [446, 173] on span "Ben" at bounding box center [536, 176] width 497 height 17
click at [445, 174] on span "Ben" at bounding box center [536, 176] width 497 height 17
click at [444, 175] on span "Ben" at bounding box center [536, 176] width 497 height 17
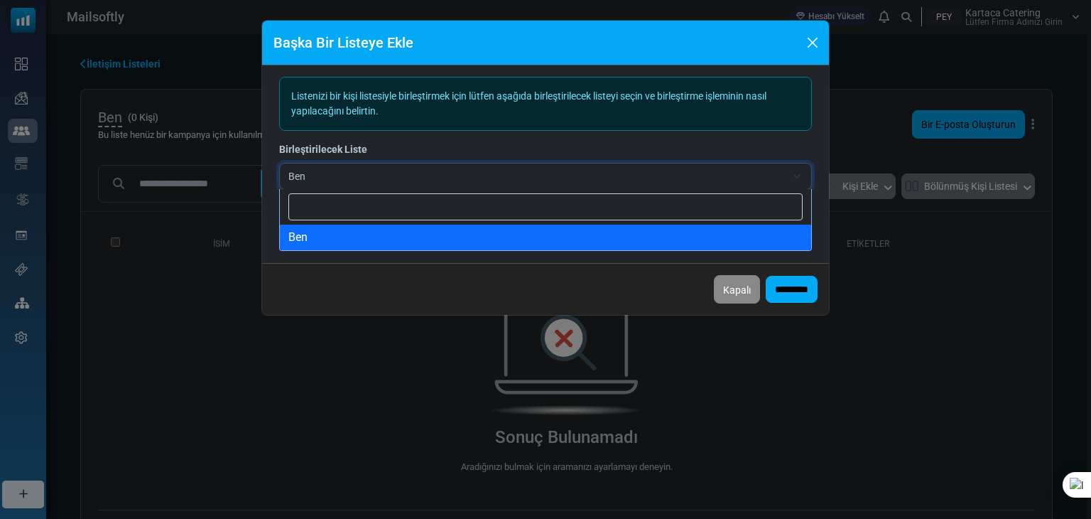
click at [444, 175] on span "Ben" at bounding box center [536, 176] width 497 height 17
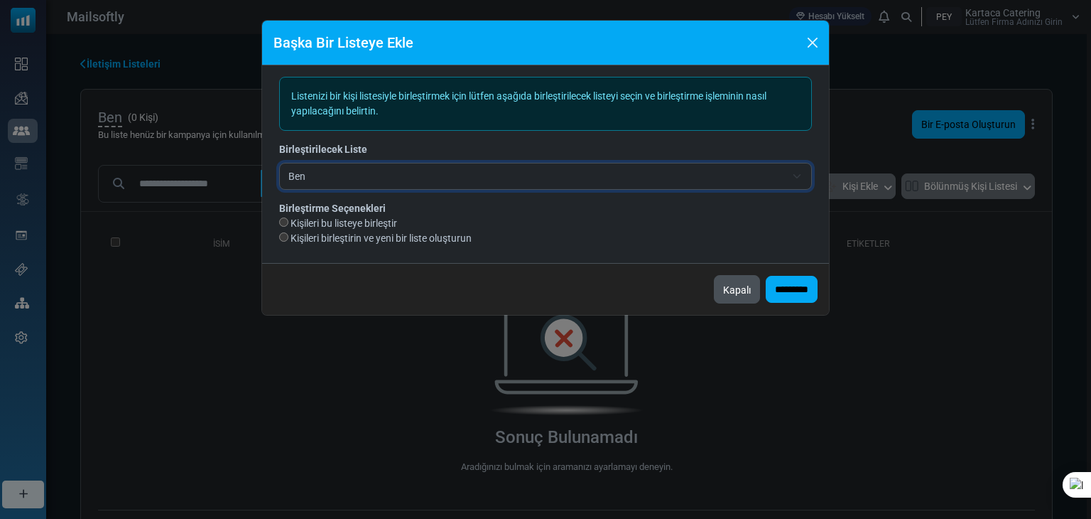
click at [725, 290] on font "Kapalı" at bounding box center [737, 289] width 28 height 11
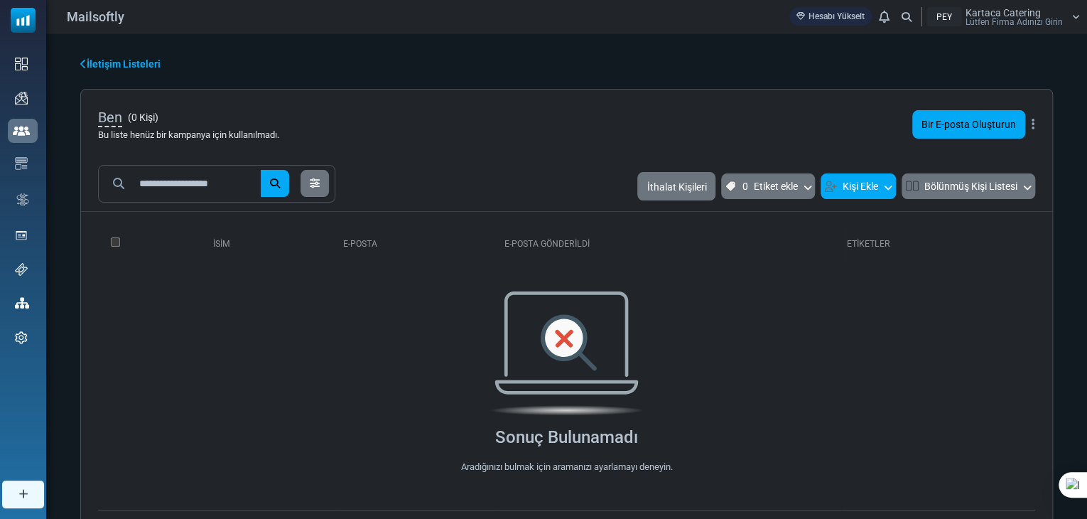
click at [833, 188] on button "Kişi Ekle" at bounding box center [858, 185] width 75 height 25
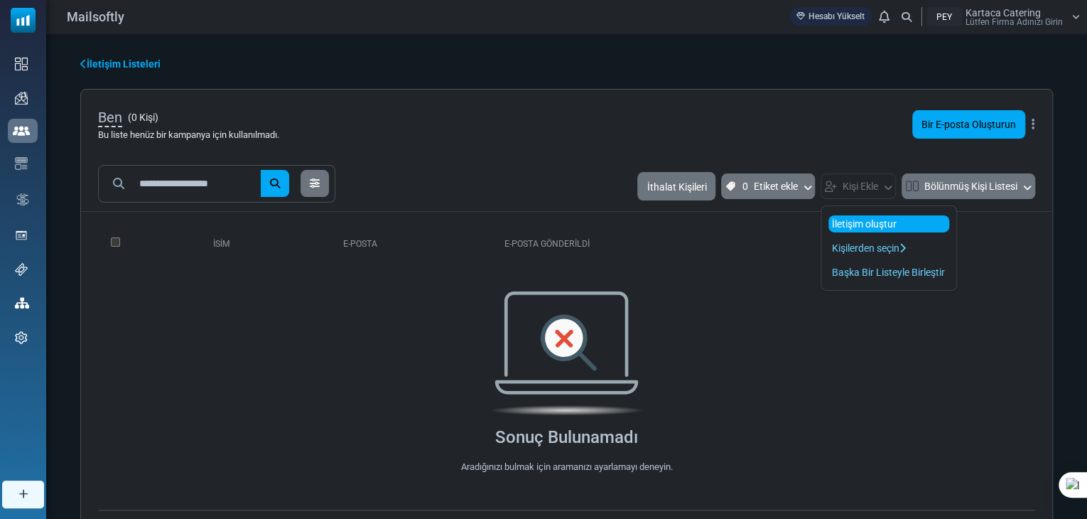
click at [845, 222] on font "İletişim oluştur" at bounding box center [863, 223] width 65 height 11
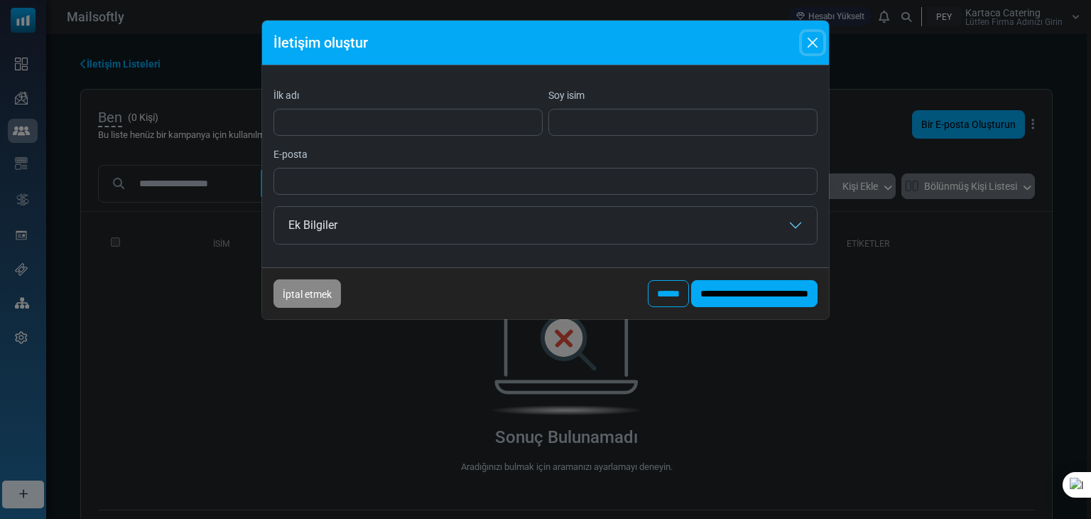
click at [807, 46] on button "Kapalı" at bounding box center [812, 42] width 21 height 21
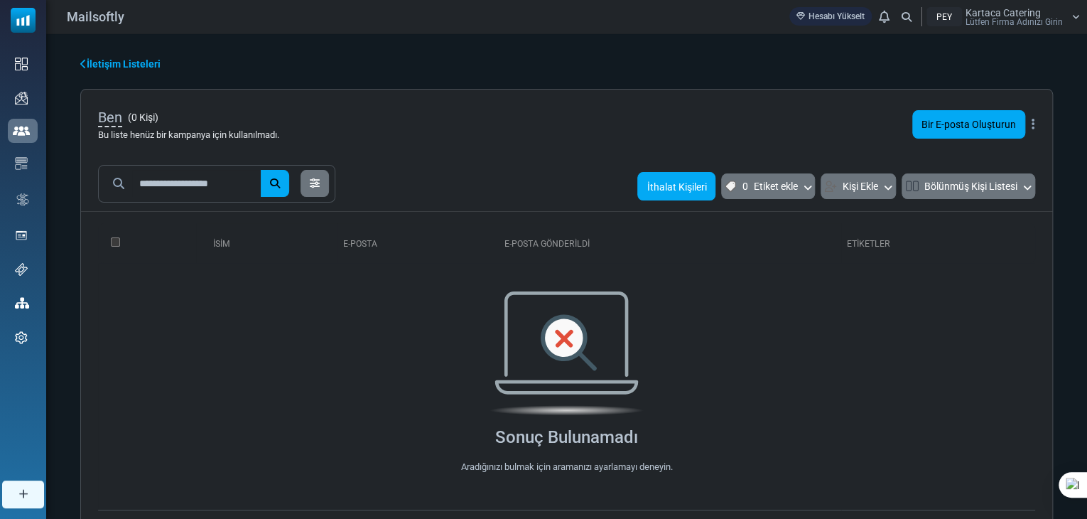
click at [691, 180] on font "İthalat Kişileri" at bounding box center [676, 185] width 60 height 11
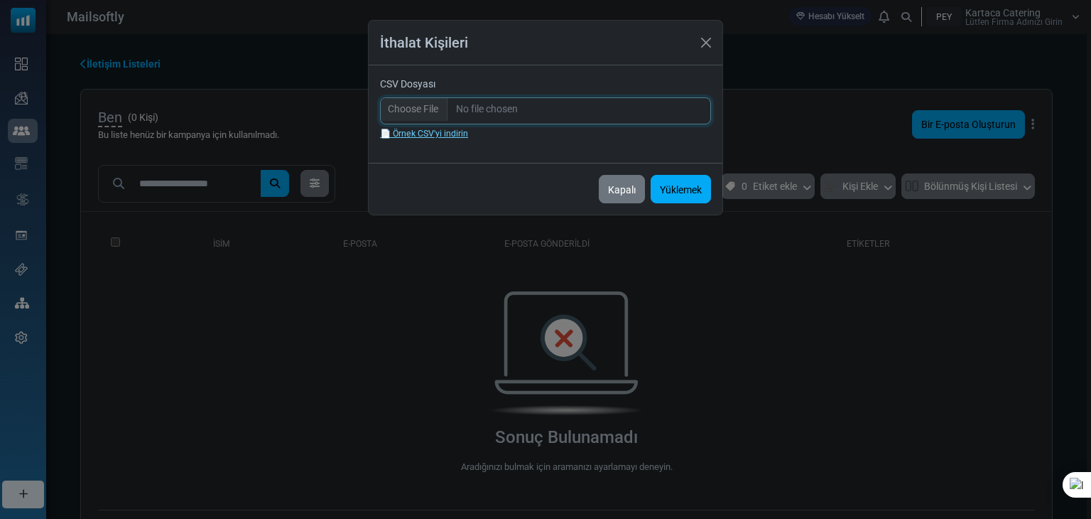
click at [498, 104] on input "CSV Dosyası" at bounding box center [545, 110] width 331 height 27
click at [707, 50] on button "Kapalı" at bounding box center [705, 42] width 21 height 21
